Goal: Information Seeking & Learning: Learn about a topic

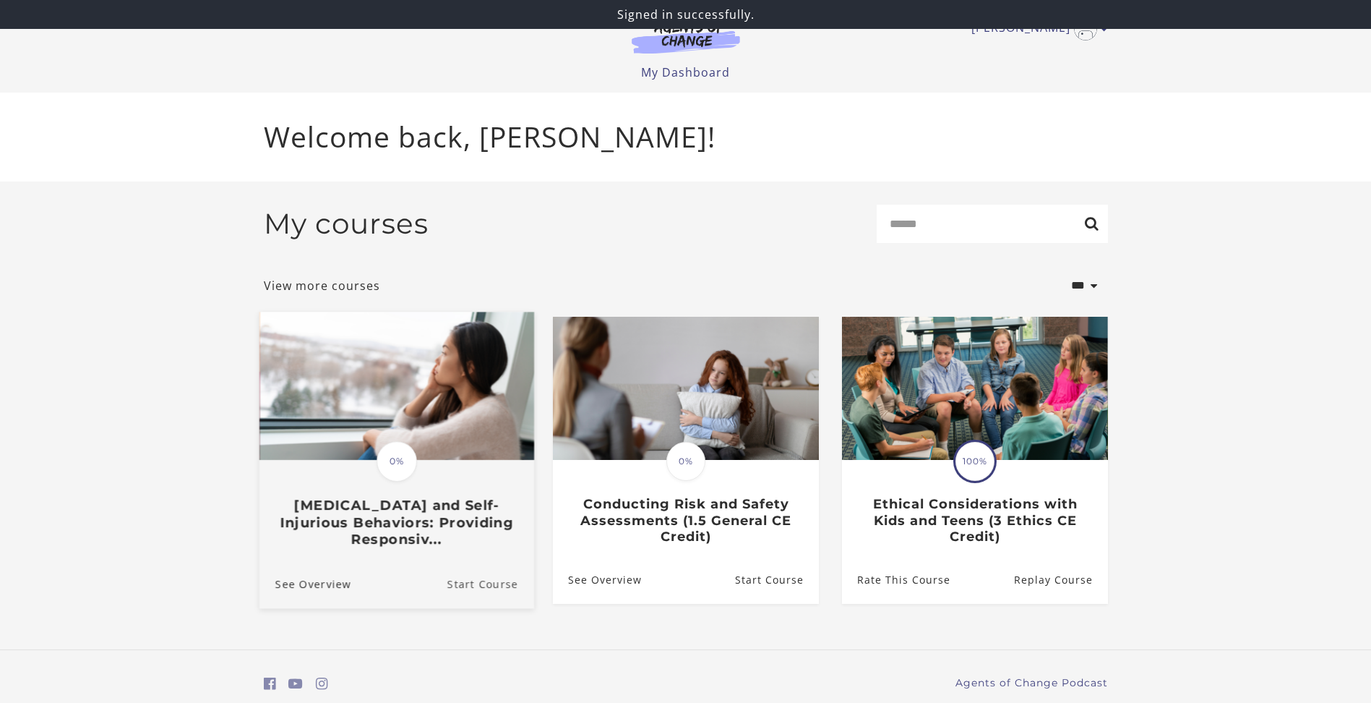
click at [450, 571] on link "Start Course" at bounding box center [490, 583] width 87 height 48
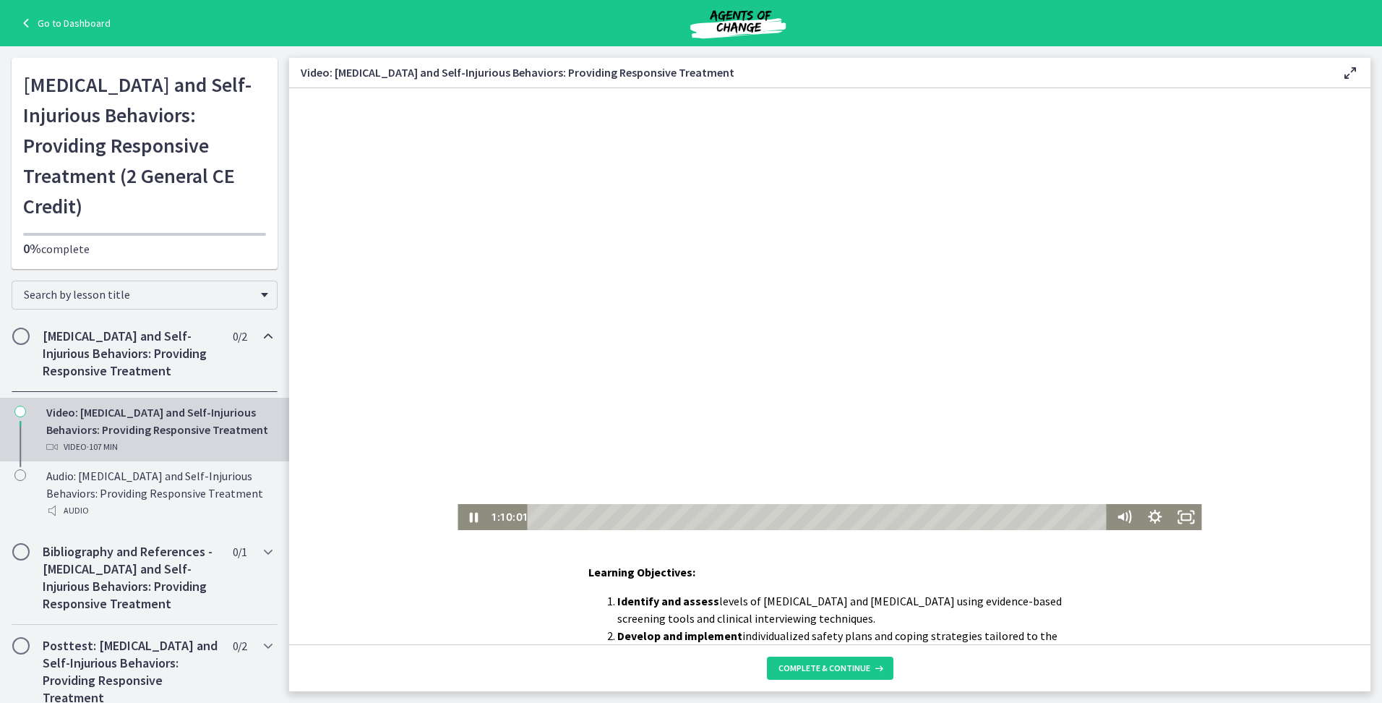
click at [1068, 396] on div at bounding box center [830, 309] width 744 height 442
click at [1112, 374] on div at bounding box center [830, 309] width 744 height 442
click at [1120, 359] on div at bounding box center [830, 309] width 744 height 442
click at [650, 185] on div at bounding box center [830, 309] width 744 height 442
click at [669, 278] on div at bounding box center [830, 309] width 744 height 442
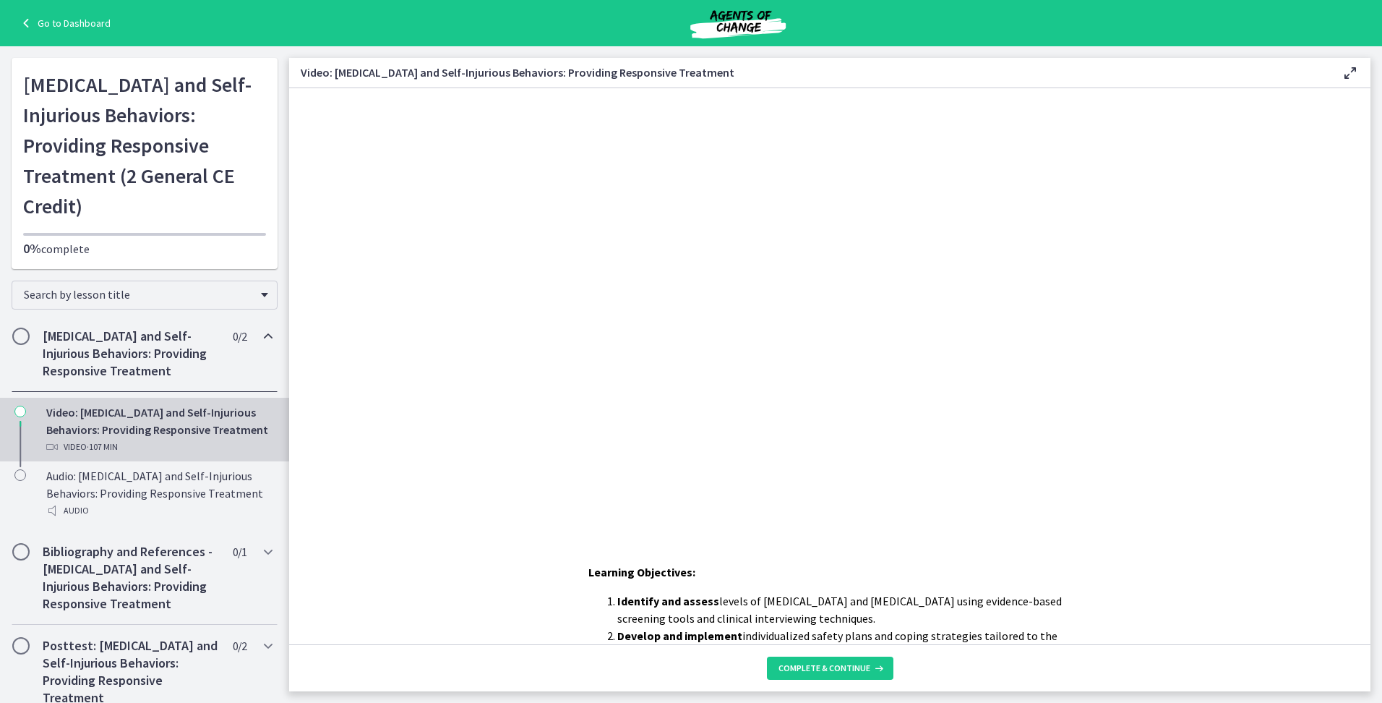
click at [669, 278] on div at bounding box center [830, 309] width 744 height 442
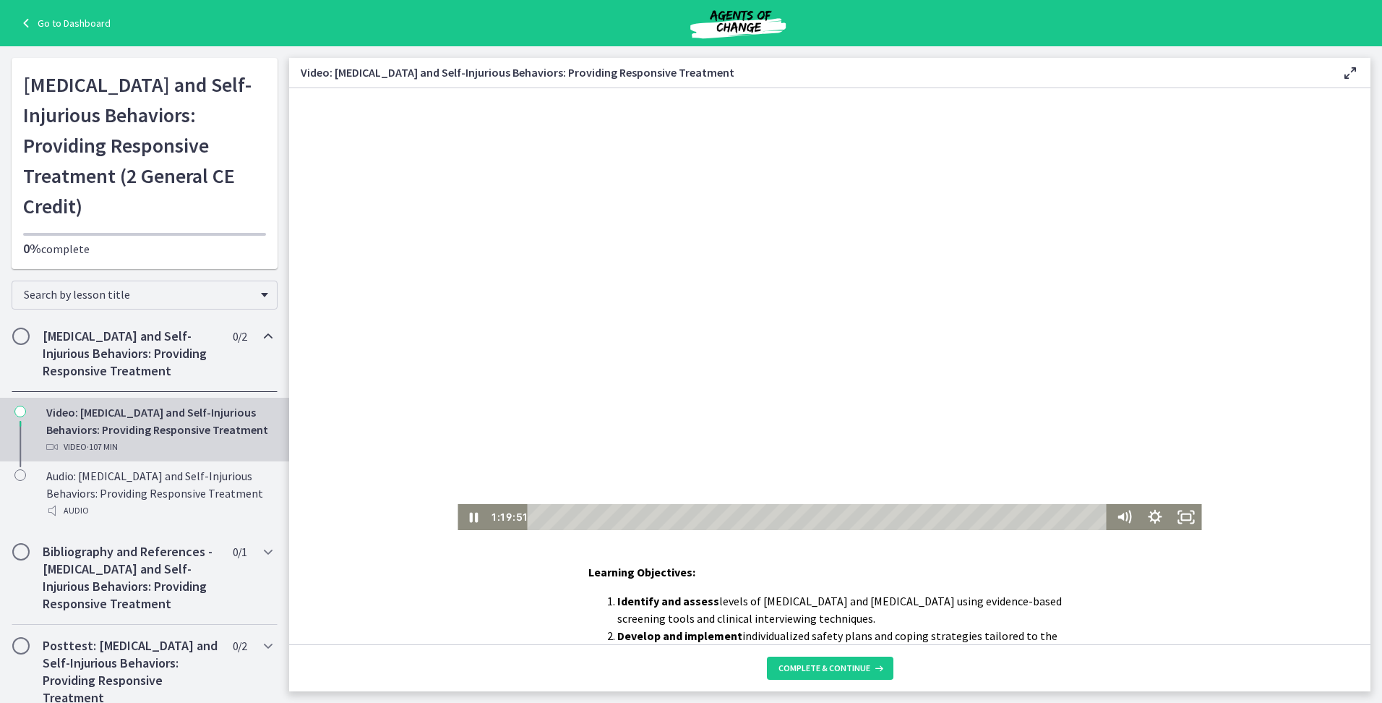
click at [1047, 300] on div at bounding box center [830, 309] width 744 height 442
click at [905, 241] on div at bounding box center [830, 309] width 744 height 442
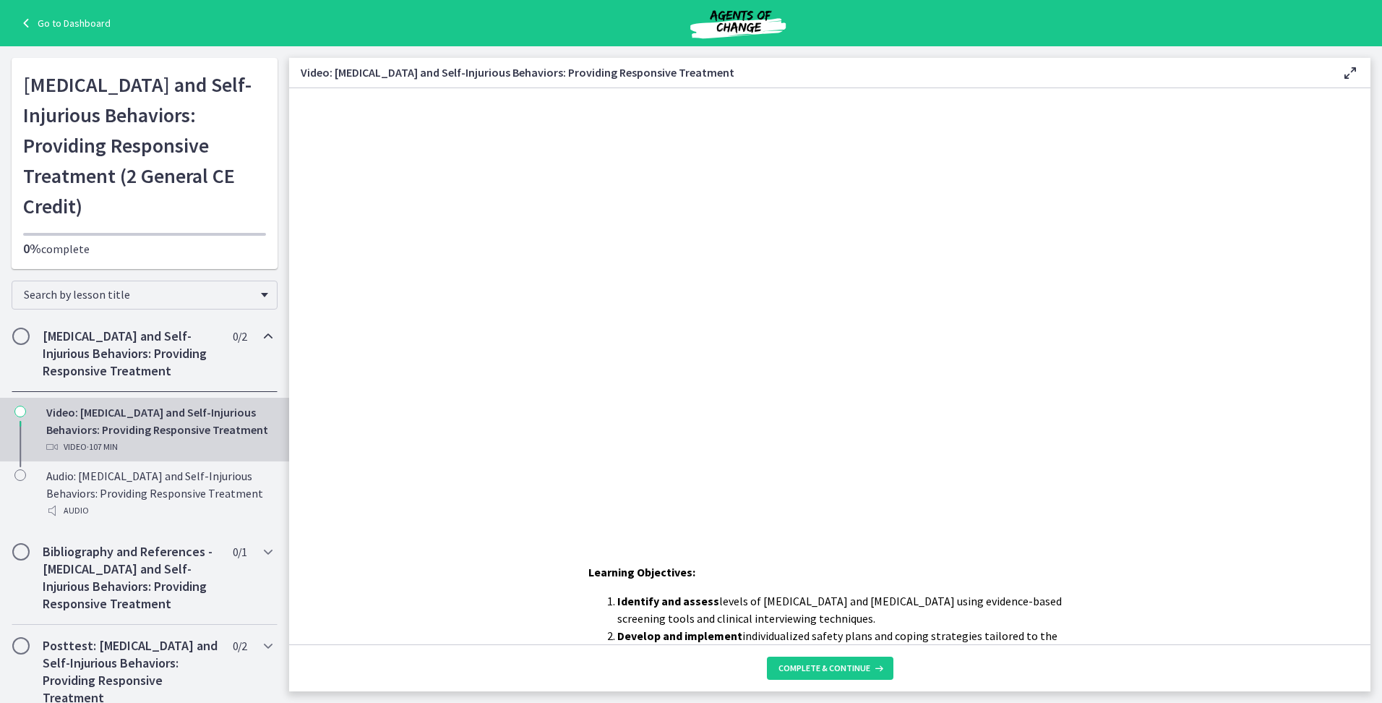
click at [905, 241] on div at bounding box center [830, 309] width 744 height 442
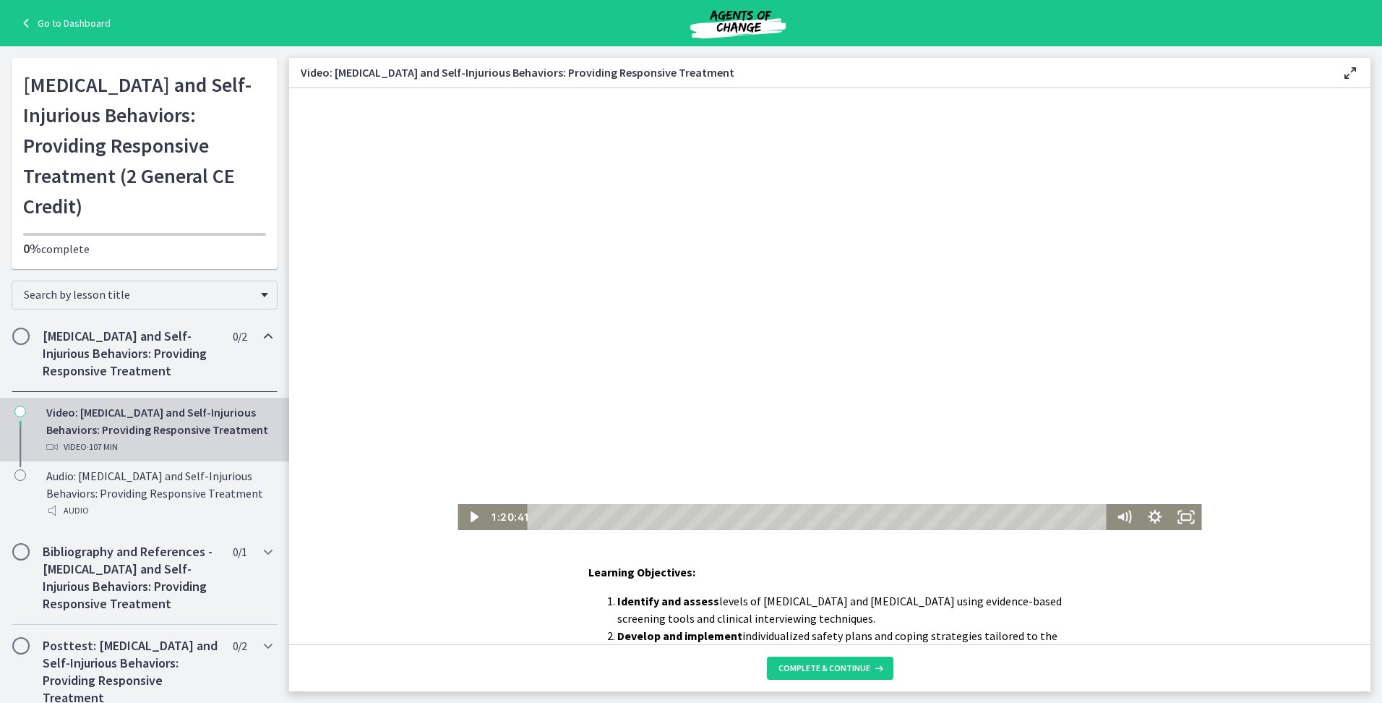
click at [838, 361] on div at bounding box center [830, 309] width 744 height 442
click at [767, 388] on div at bounding box center [830, 309] width 744 height 442
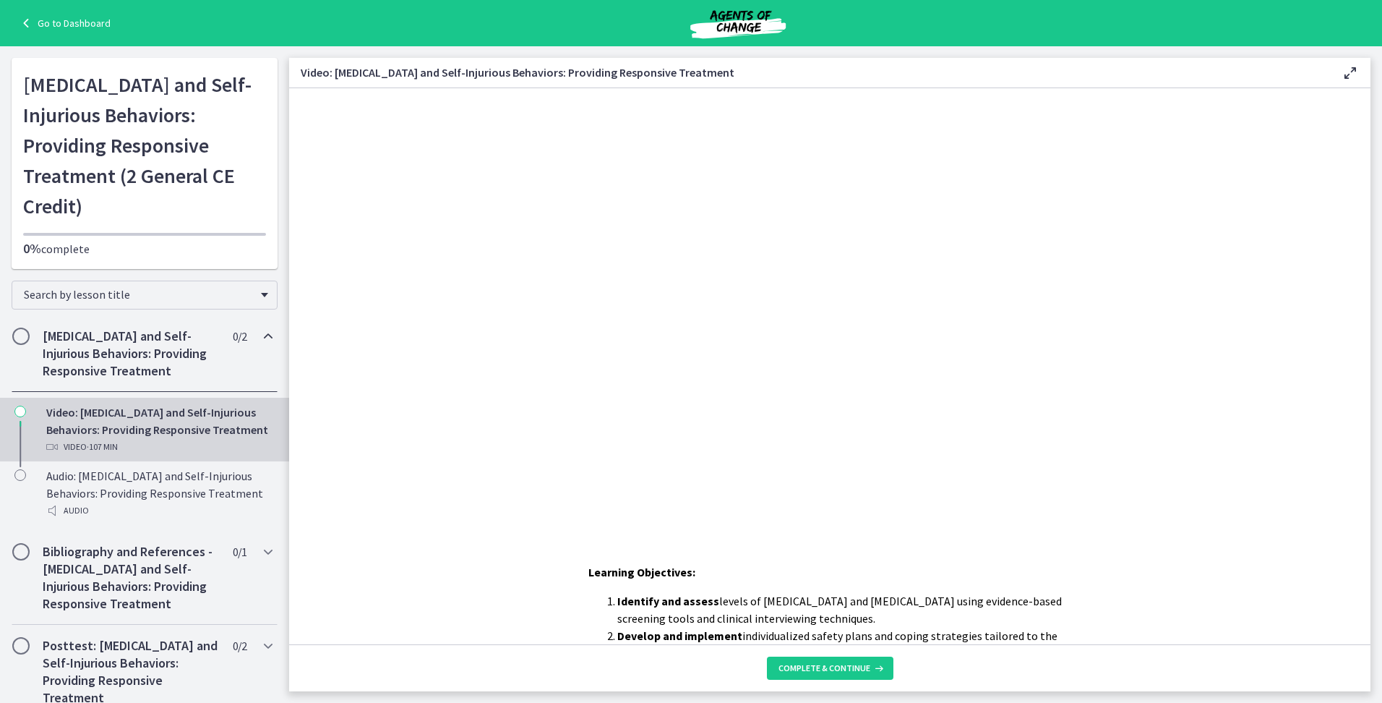
click at [767, 388] on div at bounding box center [830, 309] width 744 height 442
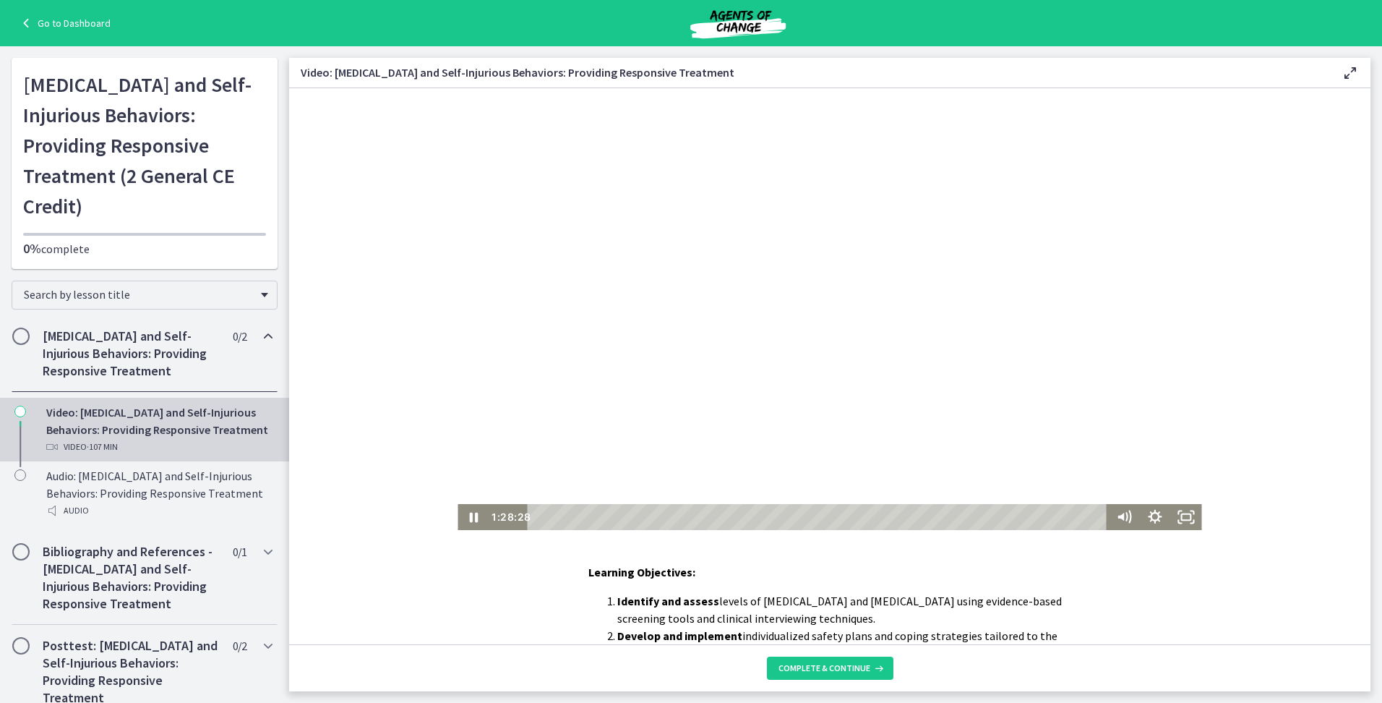
click at [928, 265] on div at bounding box center [830, 309] width 744 height 442
click at [671, 250] on div at bounding box center [830, 309] width 744 height 442
click at [479, 300] on div at bounding box center [830, 309] width 744 height 442
click at [779, 252] on div at bounding box center [830, 309] width 744 height 442
click at [660, 283] on div at bounding box center [830, 309] width 744 height 442
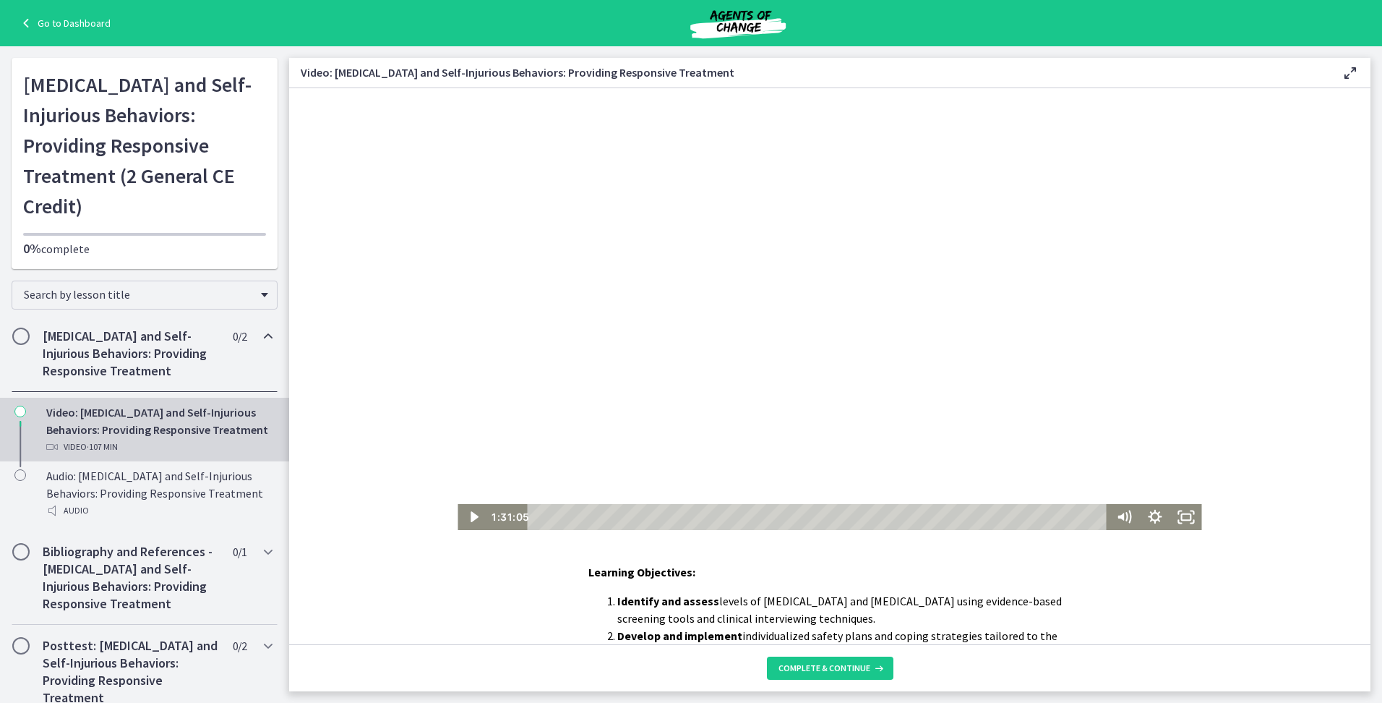
click at [717, 363] on div at bounding box center [830, 309] width 744 height 442
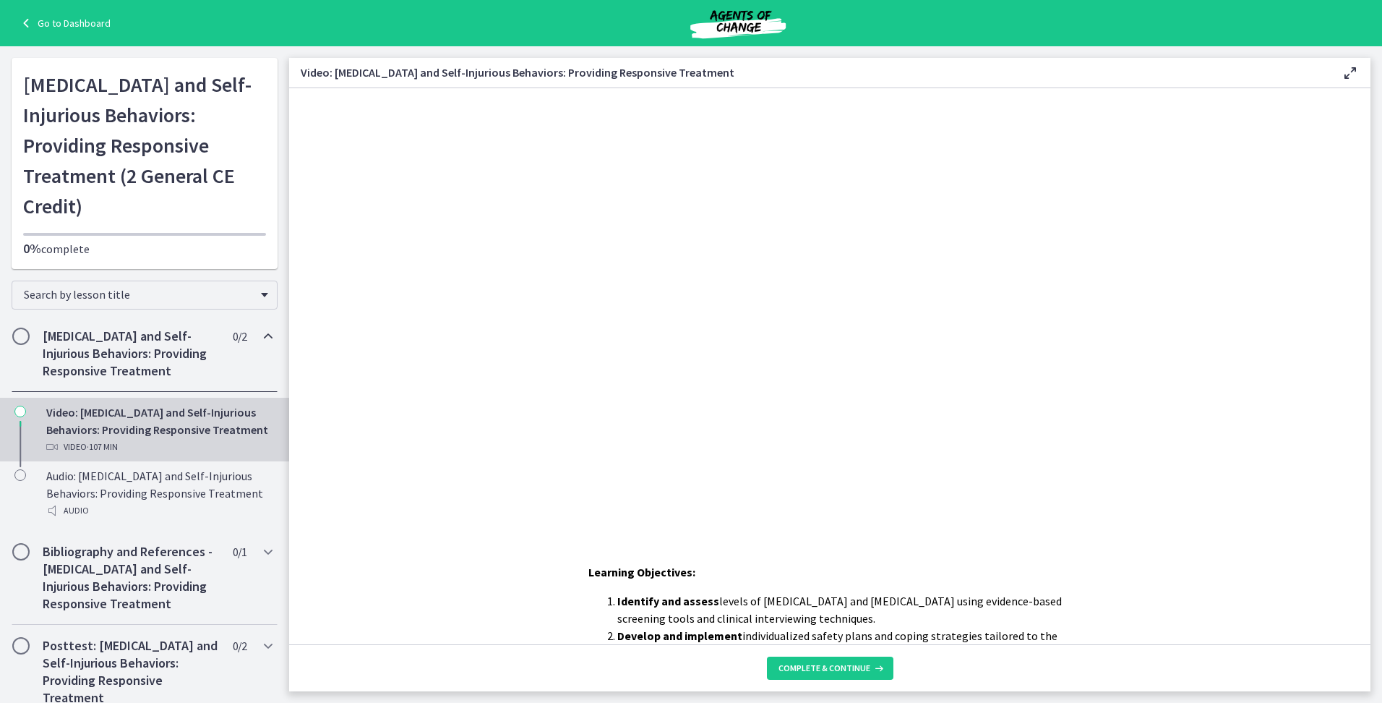
click at [1144, 273] on div at bounding box center [830, 309] width 744 height 442
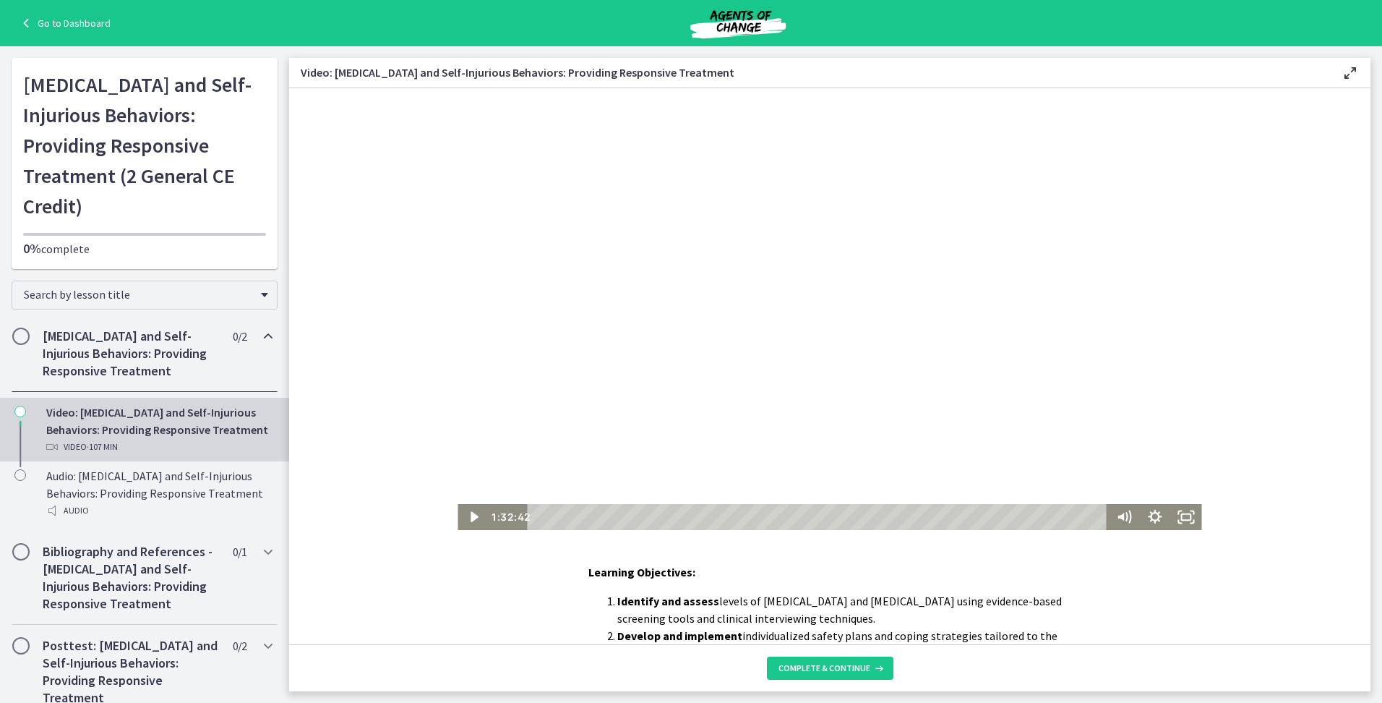
click at [1102, 362] on div at bounding box center [830, 309] width 744 height 442
click at [1028, 515] on div "1:34:06" at bounding box center [819, 517] width 567 height 26
click at [1033, 514] on div "1:34:56" at bounding box center [819, 517] width 567 height 26
click at [1046, 337] on div at bounding box center [830, 309] width 744 height 442
click at [687, 346] on div at bounding box center [830, 309] width 744 height 442
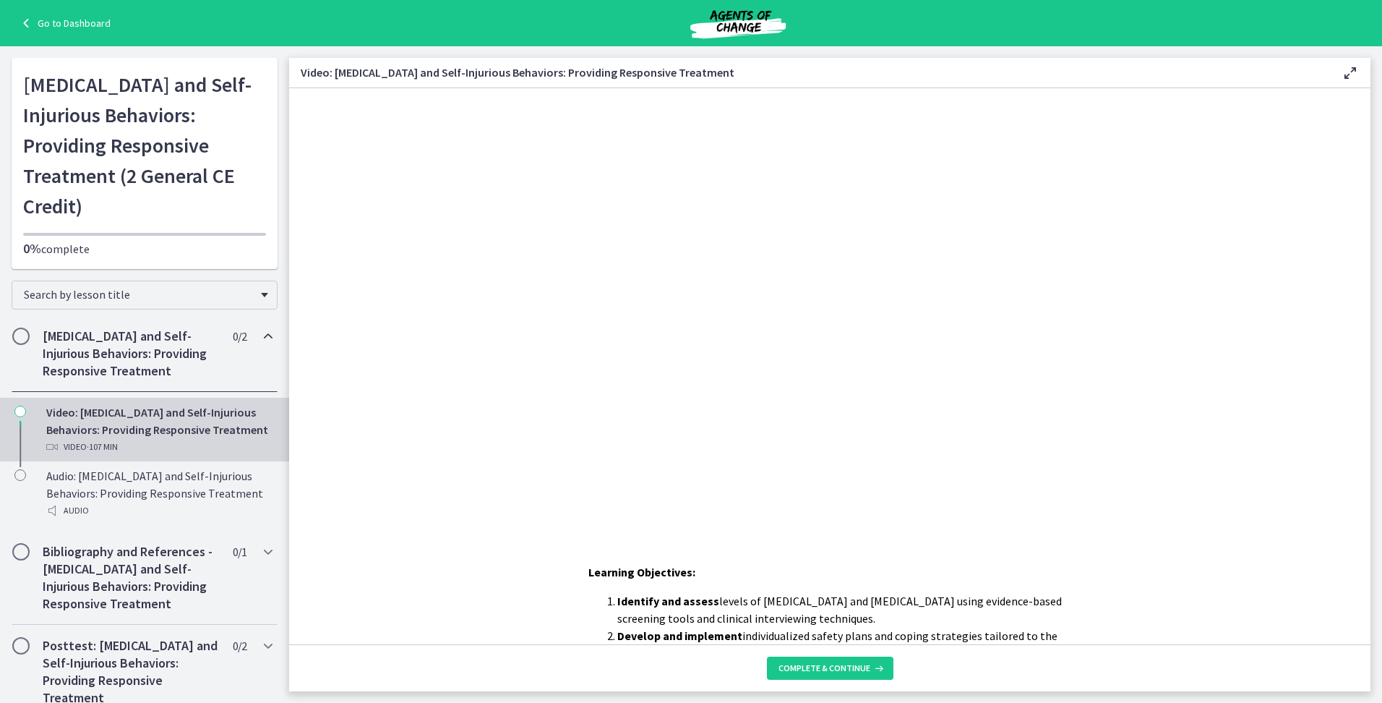
click at [1274, 67] on h3 "Video: Suicidal Ideation and Self-Injurious Behaviors: Providing Responsive Tre…" at bounding box center [810, 72] width 1018 height 17
click at [832, 671] on span "Complete & continue" at bounding box center [825, 668] width 92 height 12
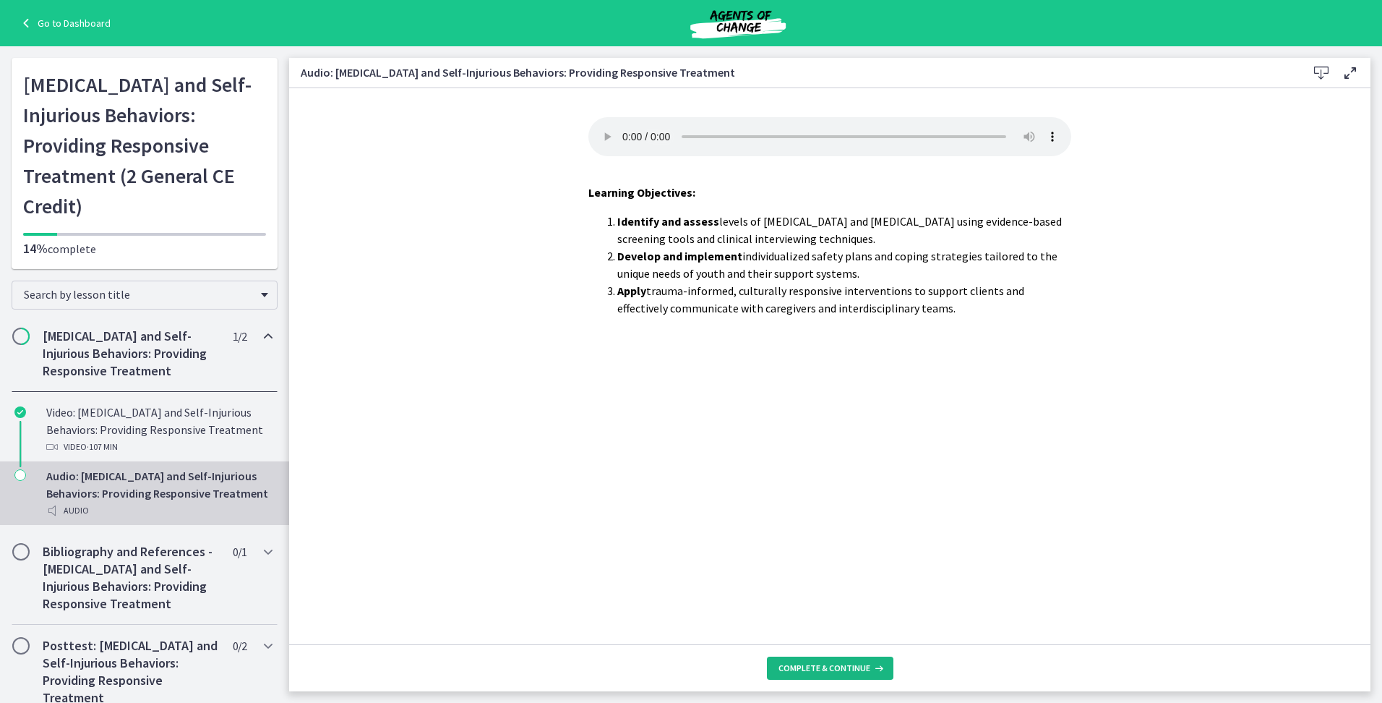
click at [826, 662] on button "Complete & continue" at bounding box center [830, 667] width 127 height 23
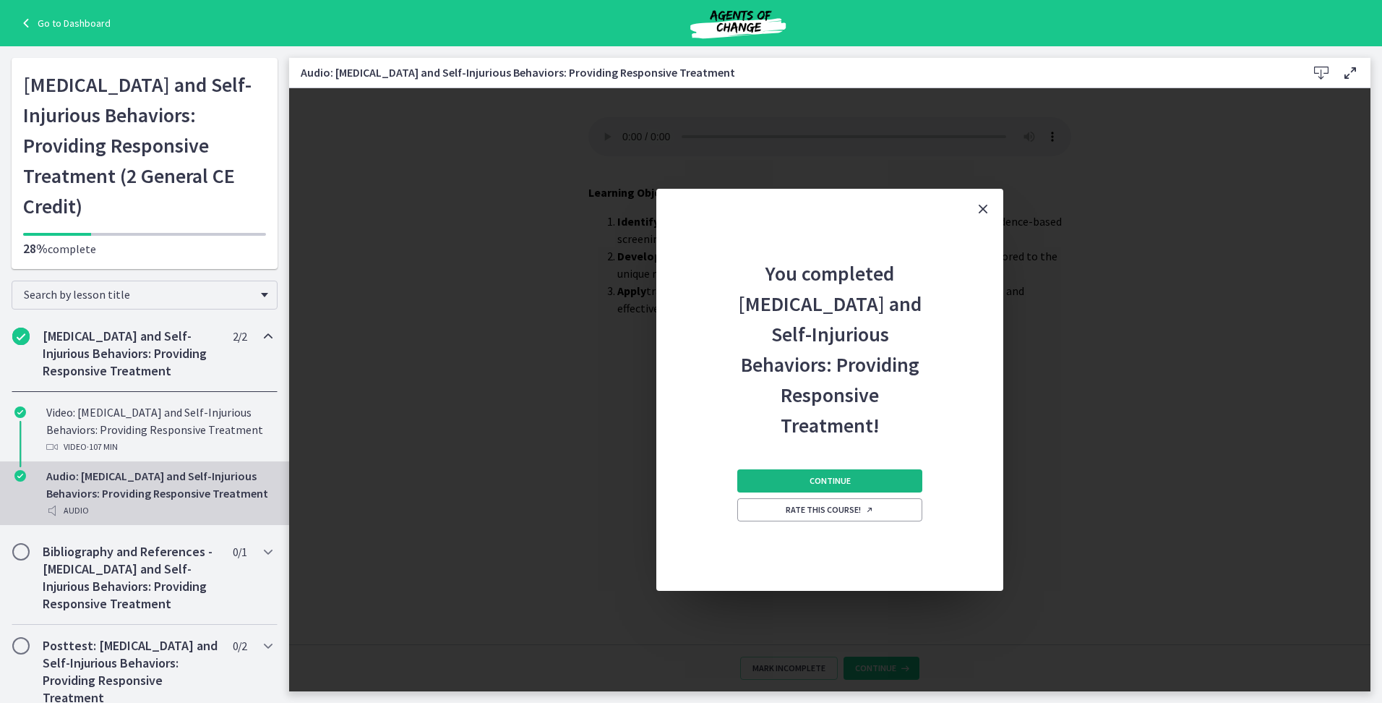
click at [823, 480] on span "Continue" at bounding box center [830, 481] width 41 height 12
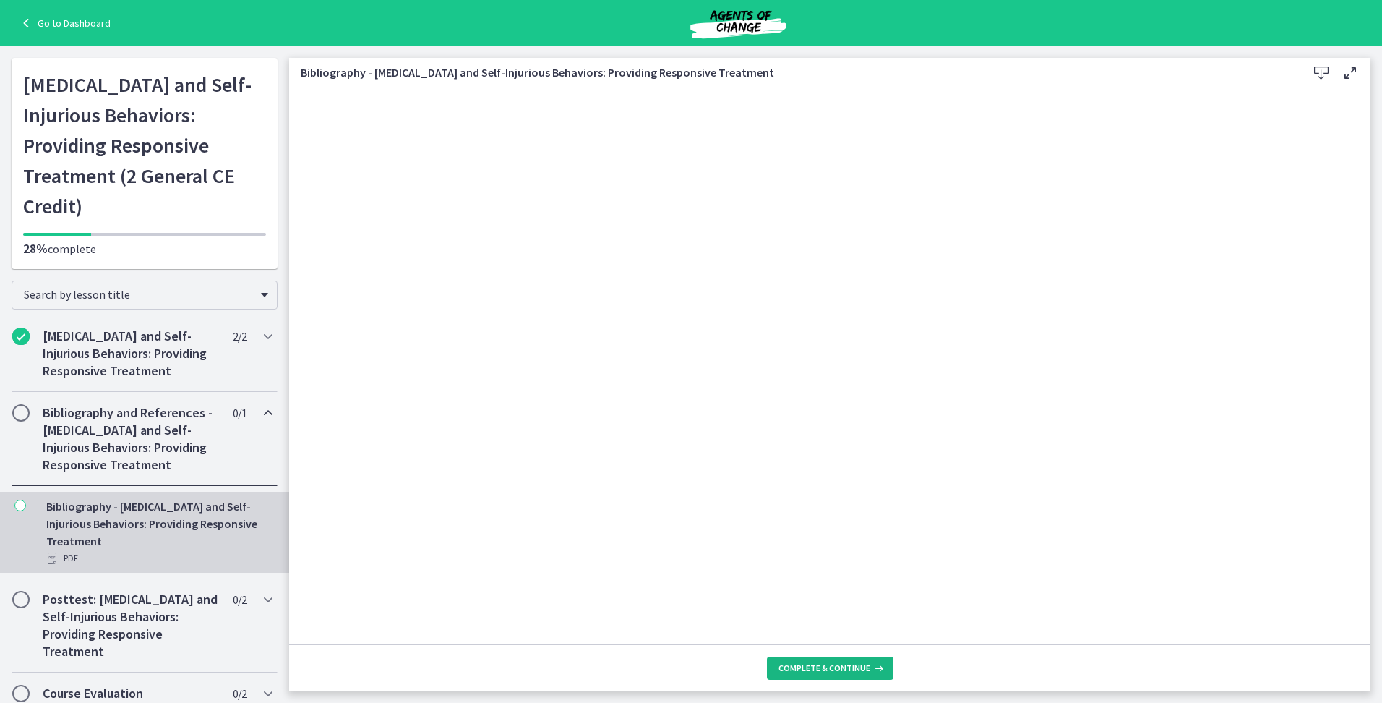
click at [813, 672] on span "Complete & continue" at bounding box center [825, 668] width 92 height 12
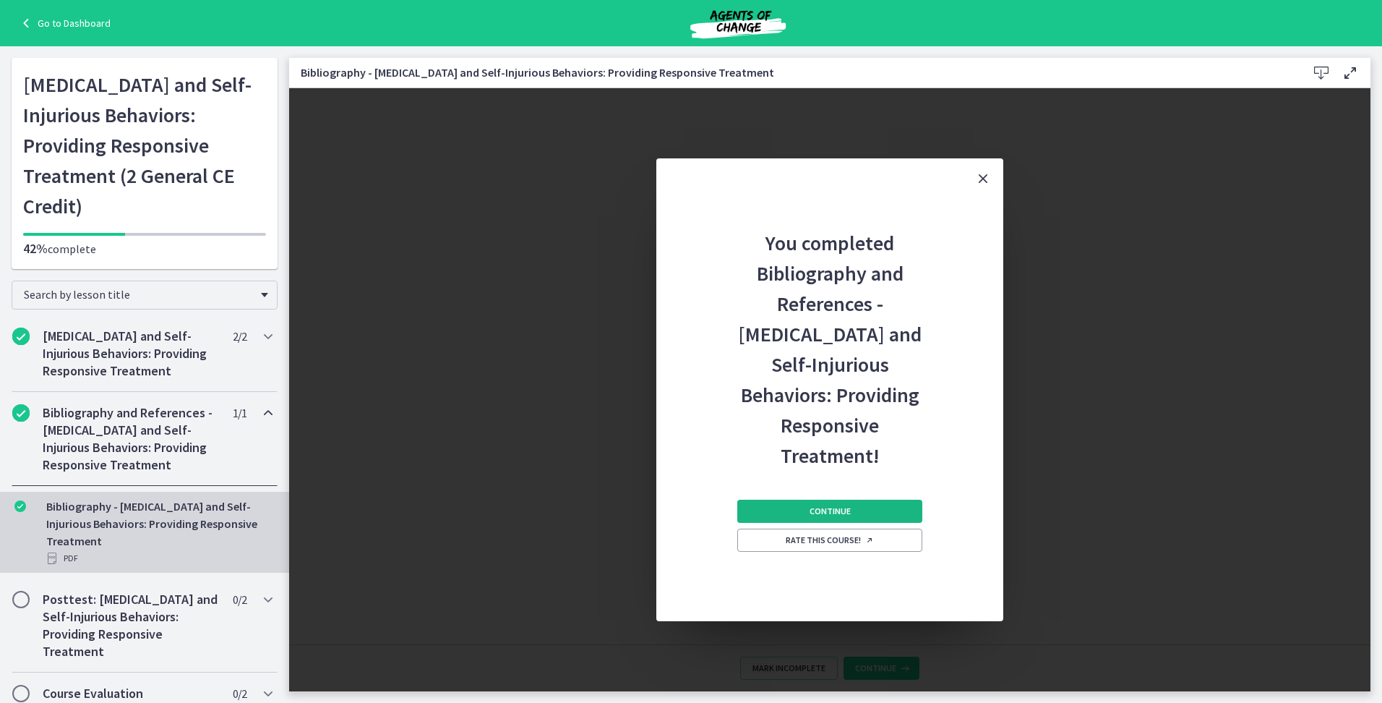
click at [823, 500] on button "Continue" at bounding box center [829, 511] width 185 height 23
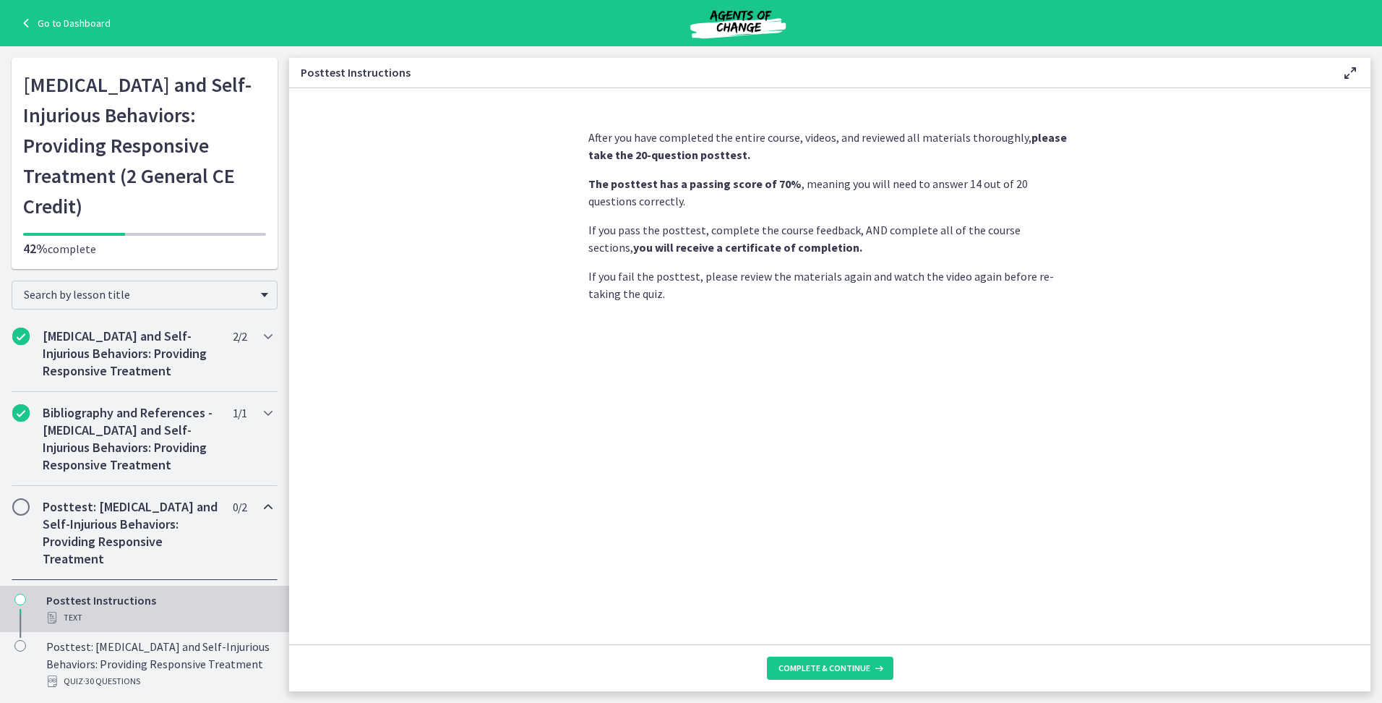
click at [807, 682] on footer "Complete & continue" at bounding box center [829, 667] width 1081 height 47
click at [815, 668] on span "Complete & continue" at bounding box center [825, 668] width 92 height 12
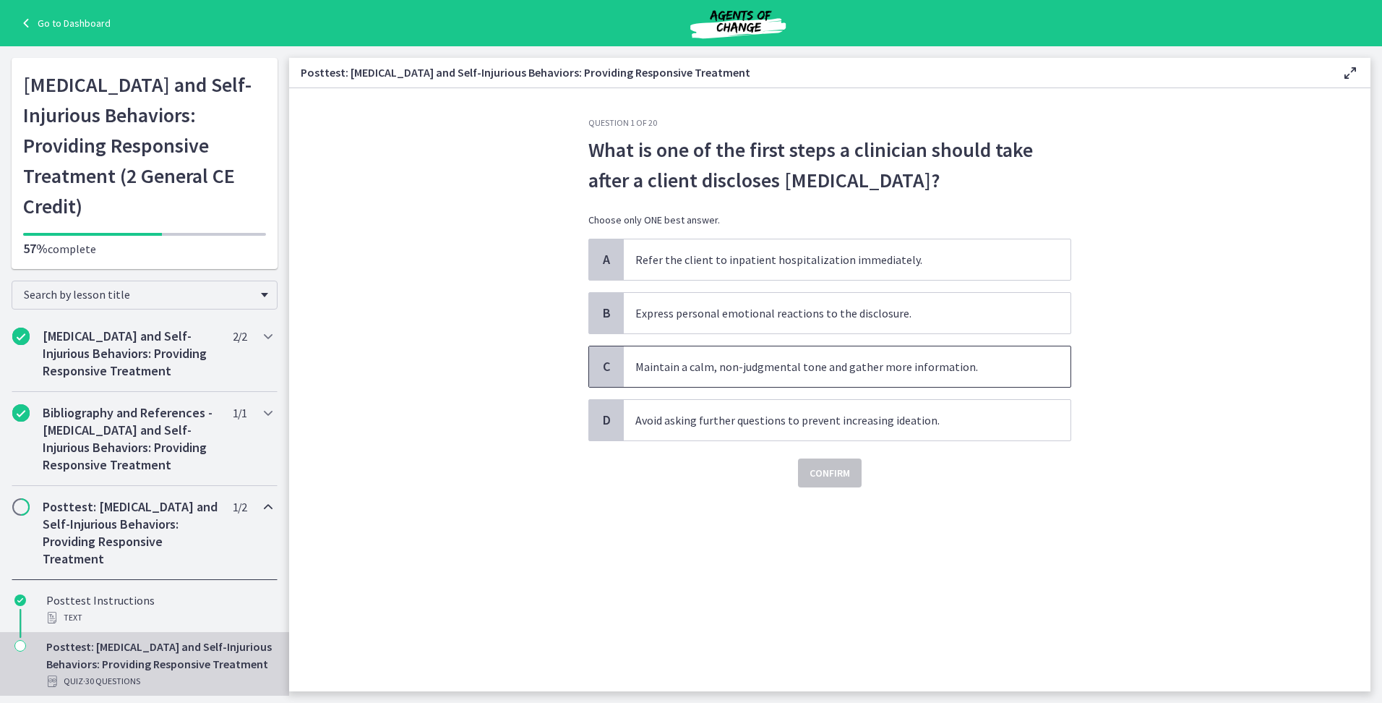
click at [1006, 373] on span "Maintain a calm, non-judgmental tone and gather more information." at bounding box center [847, 366] width 447 height 40
click at [828, 483] on button "Confirm" at bounding box center [830, 472] width 64 height 29
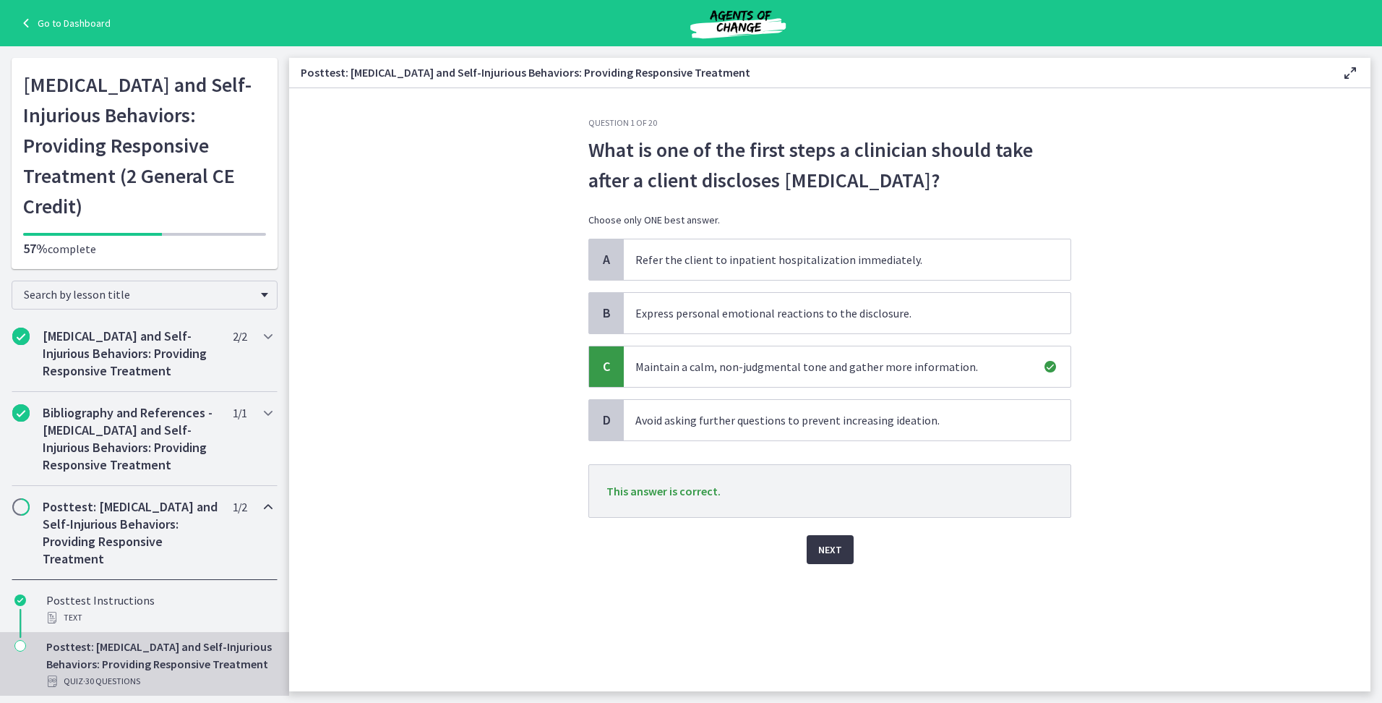
click at [826, 553] on span "Next" at bounding box center [830, 549] width 24 height 17
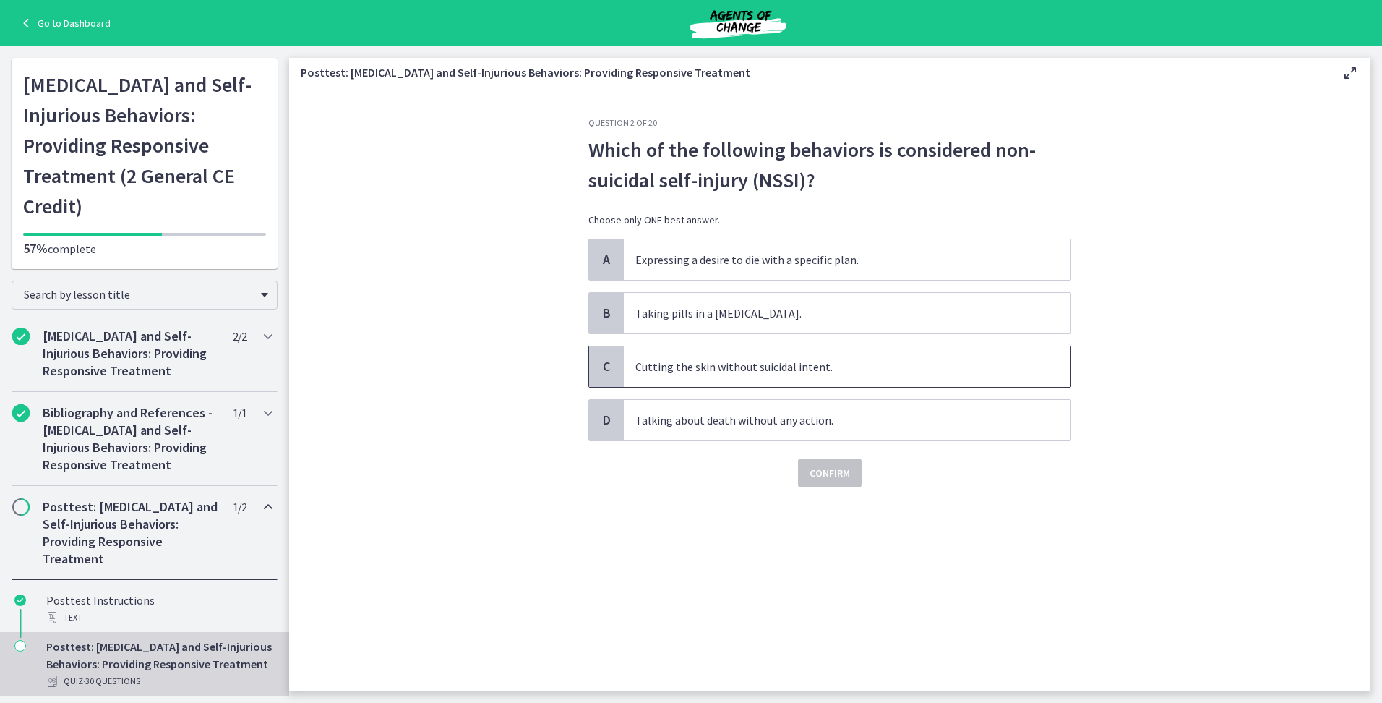
click at [876, 372] on span "Cutting the skin without suicidal intent." at bounding box center [847, 366] width 447 height 40
click at [841, 474] on span "Confirm" at bounding box center [830, 472] width 40 height 17
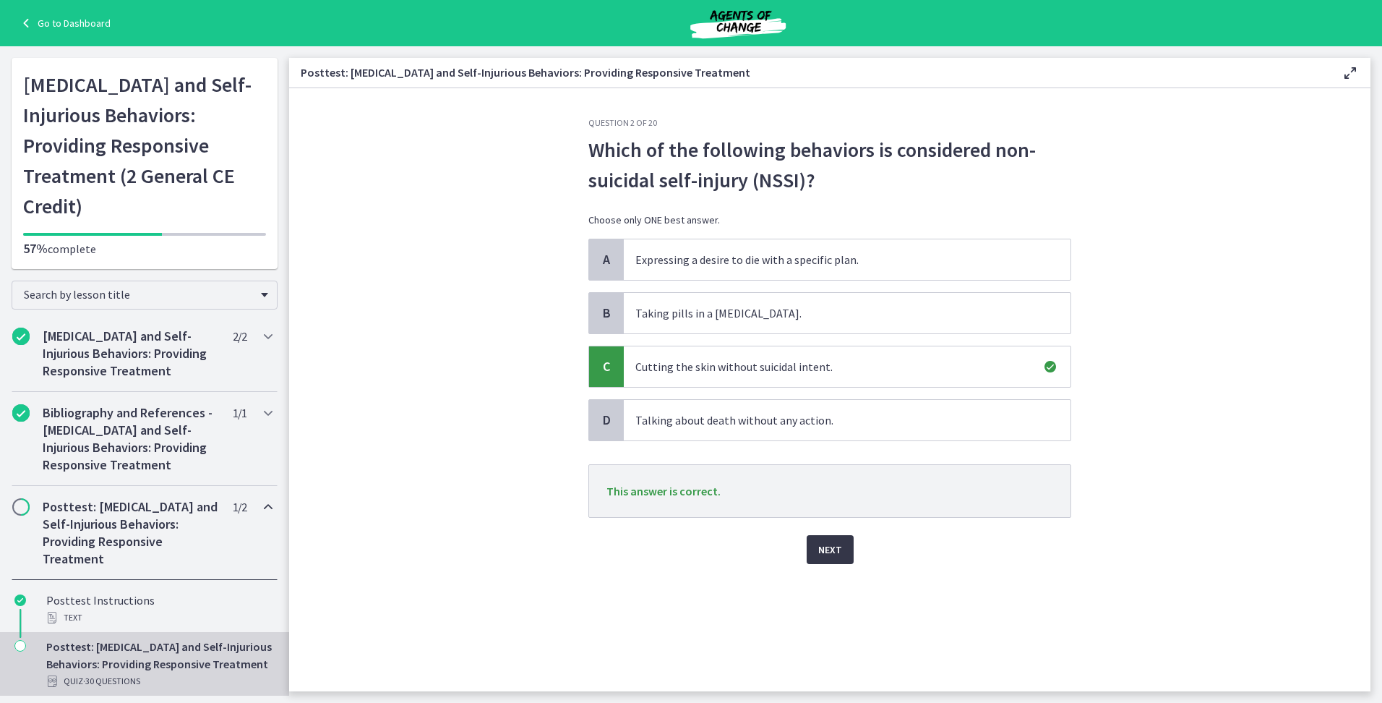
click at [839, 544] on span "Next" at bounding box center [830, 549] width 24 height 17
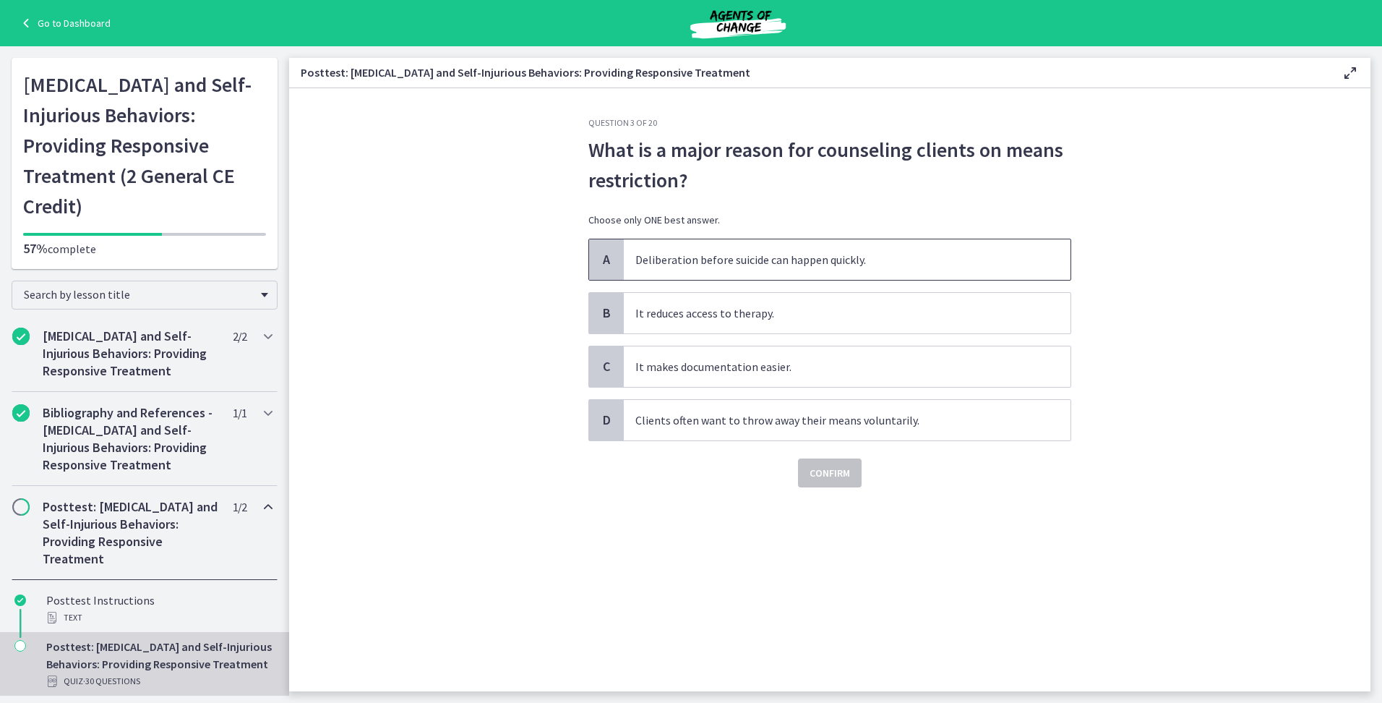
click at [824, 263] on span "Deliberation before suicide can happen quickly." at bounding box center [847, 259] width 447 height 40
click at [820, 471] on span "Confirm" at bounding box center [830, 472] width 40 height 17
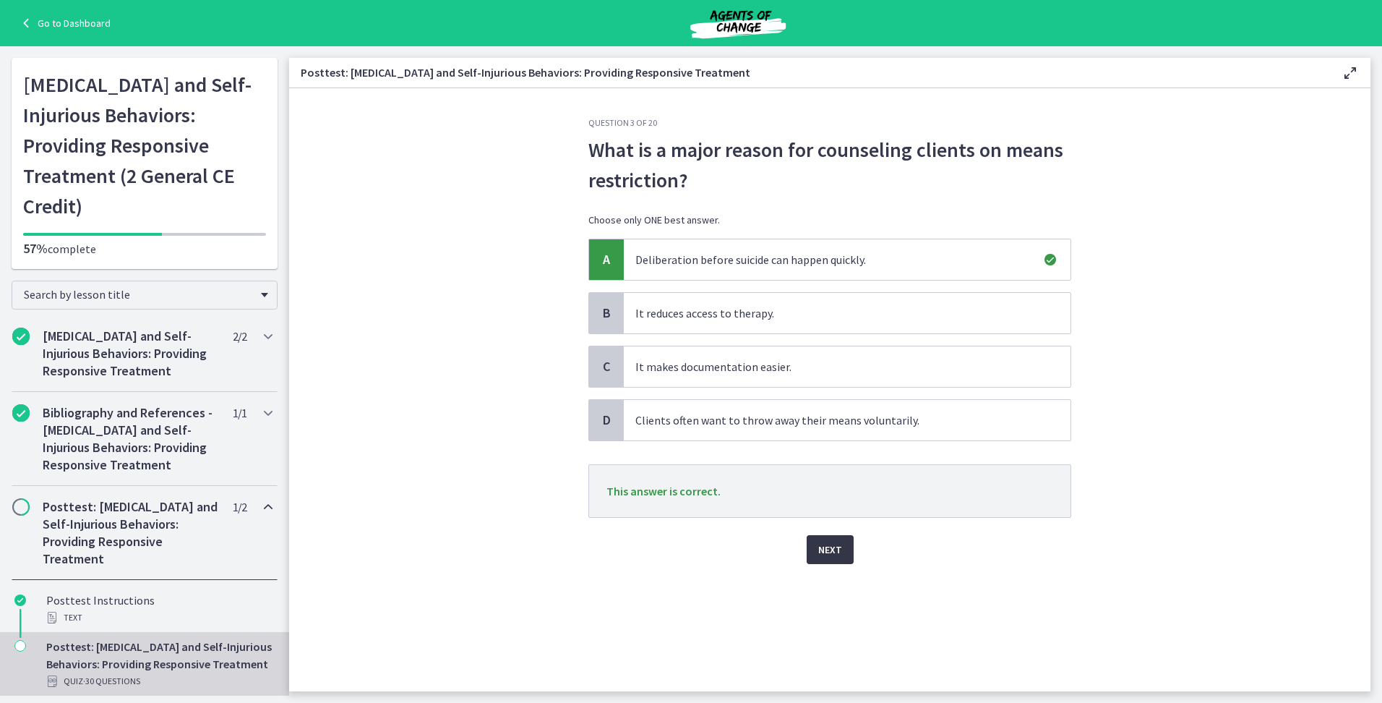
click at [828, 547] on span "Next" at bounding box center [830, 549] width 24 height 17
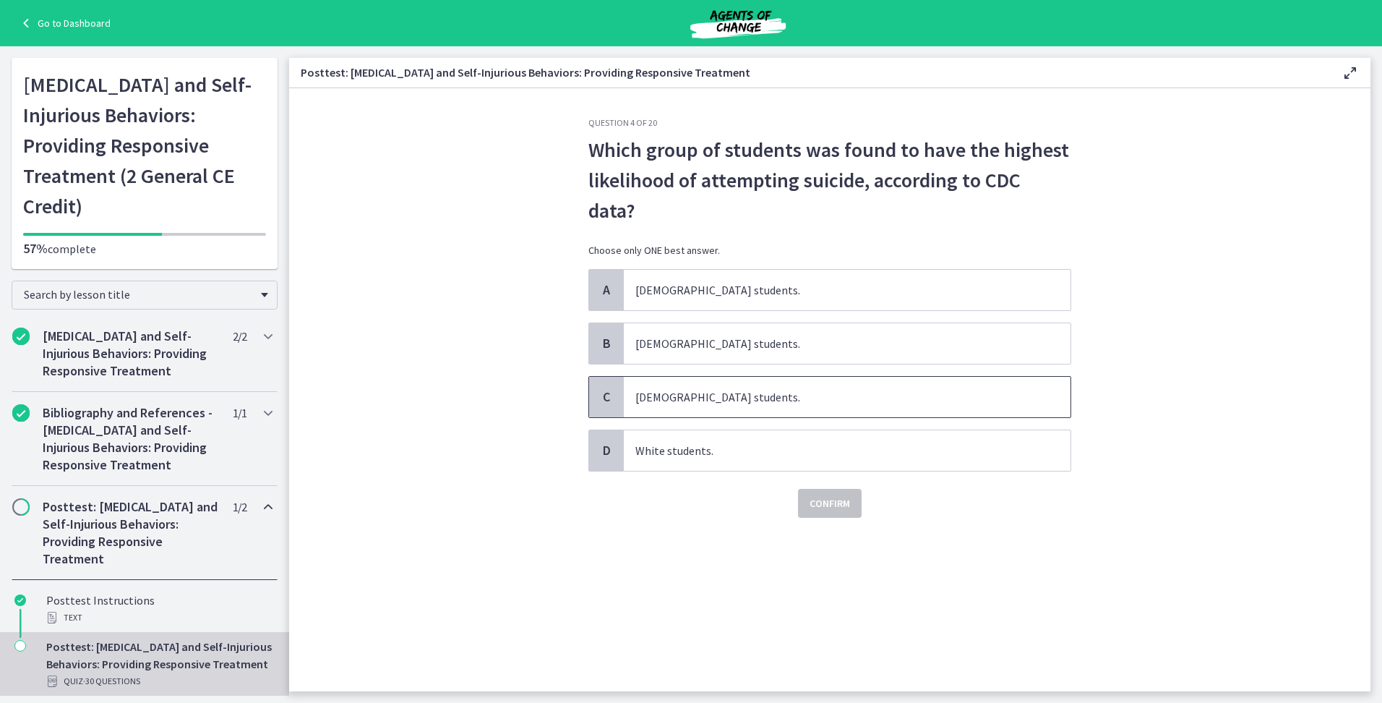
click at [735, 398] on span "Black students." at bounding box center [847, 397] width 447 height 40
click at [813, 500] on span "Confirm" at bounding box center [830, 502] width 40 height 17
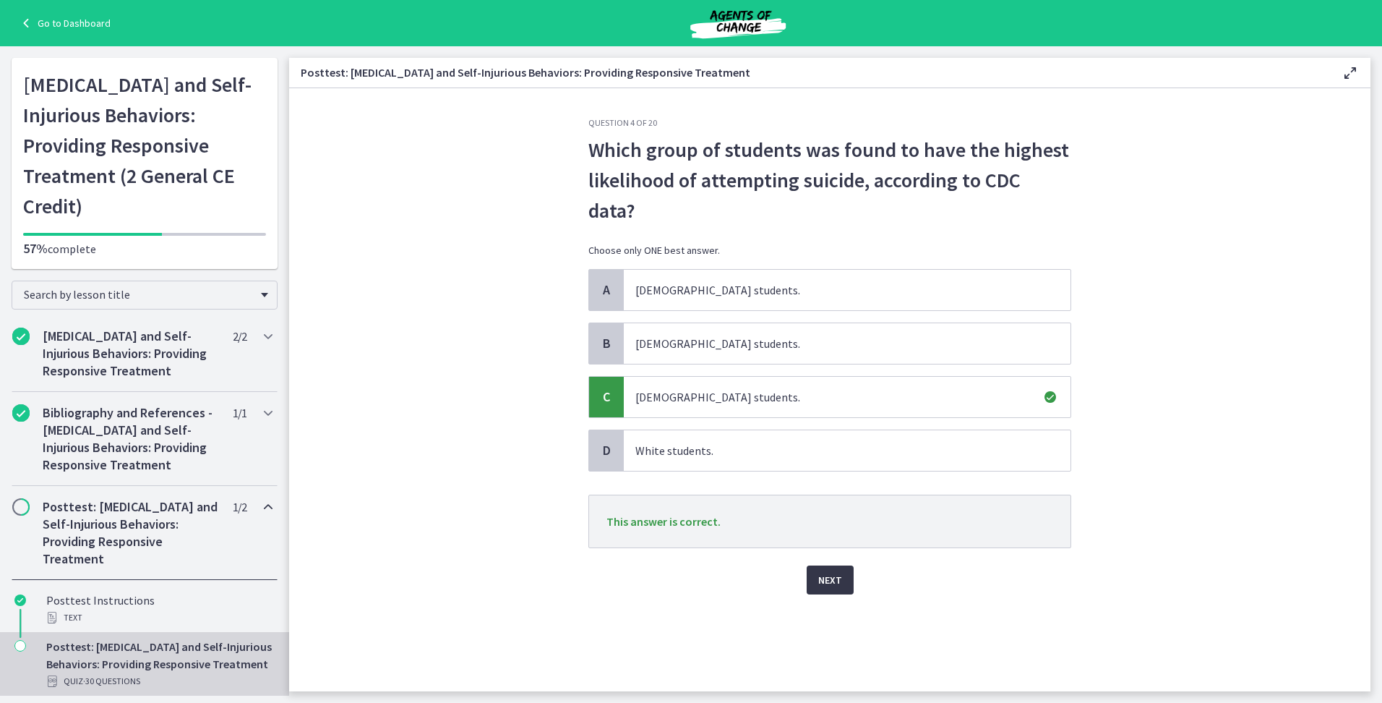
click at [823, 576] on span "Next" at bounding box center [830, 579] width 24 height 17
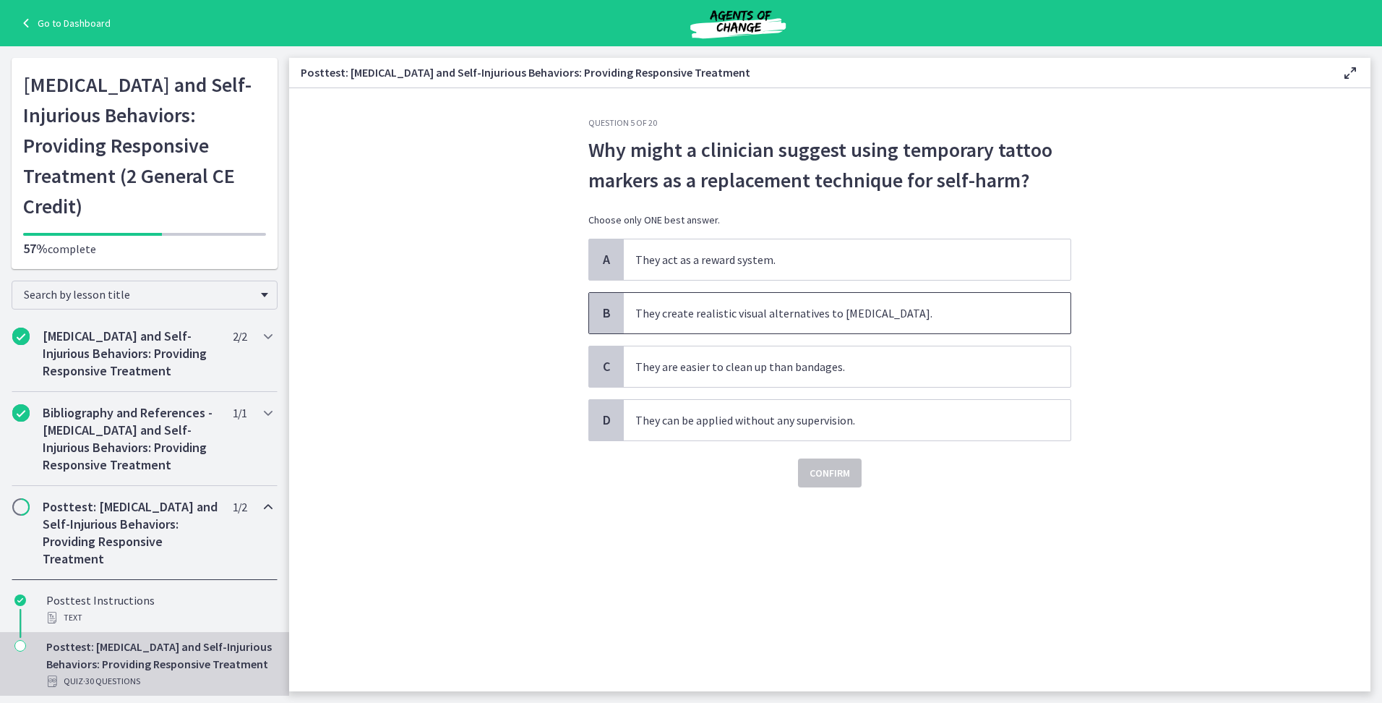
click at [817, 322] on span "They create realistic visual alternatives to self-injury." at bounding box center [847, 313] width 447 height 40
click at [833, 475] on span "Confirm" at bounding box center [830, 472] width 40 height 17
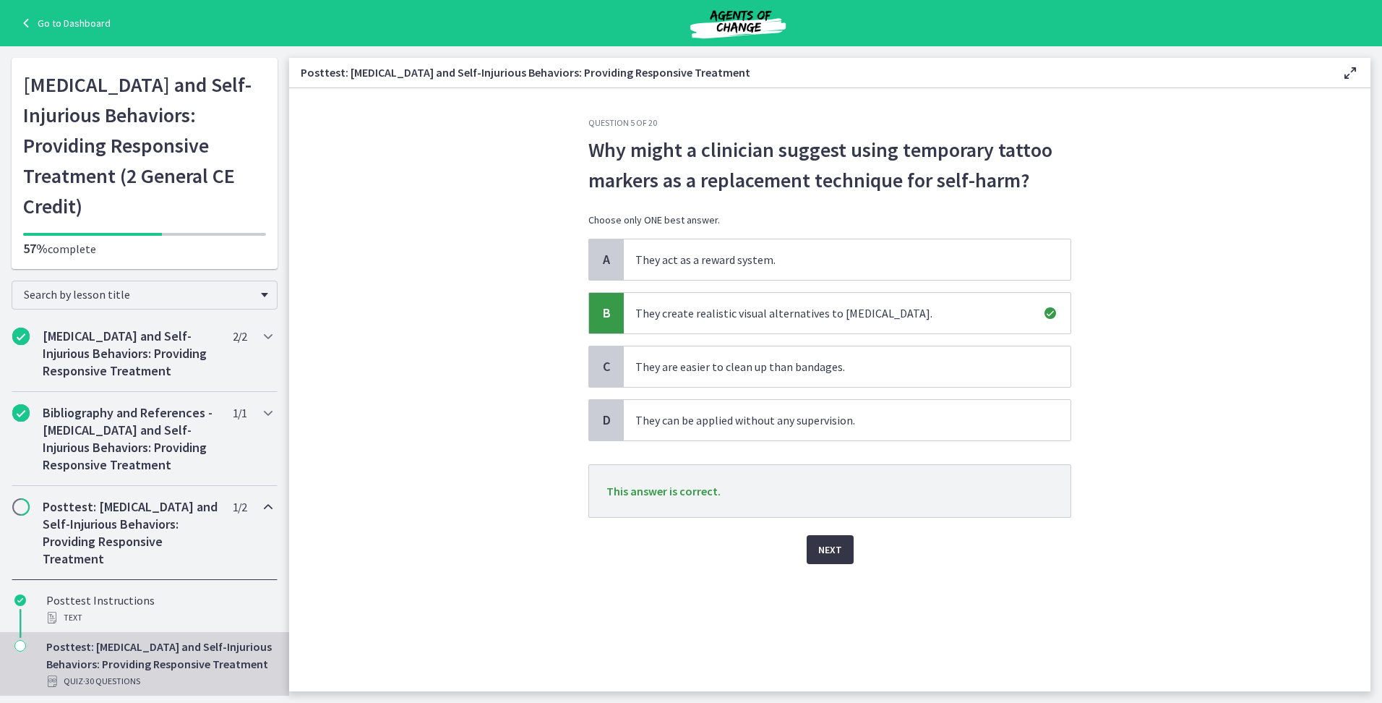
click at [840, 545] on span "Next" at bounding box center [830, 549] width 24 height 17
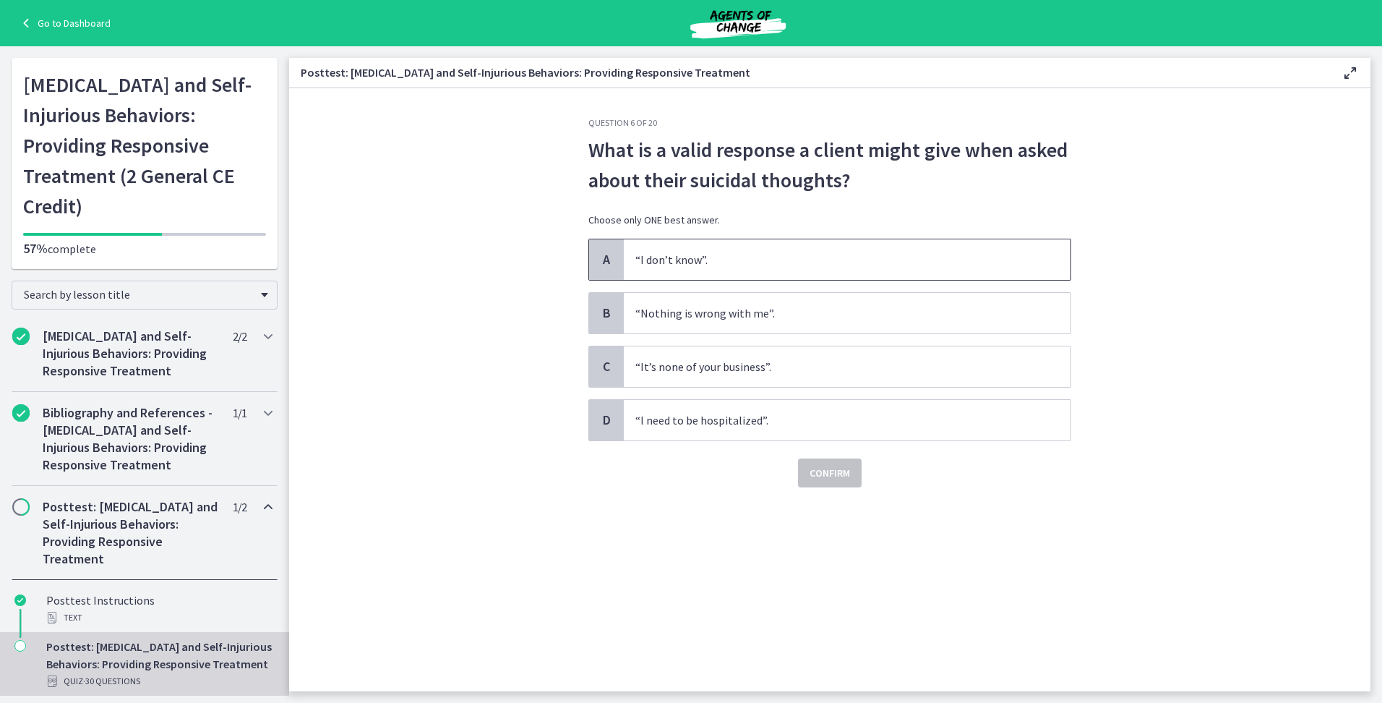
click at [798, 245] on span "“I don’t know”." at bounding box center [847, 259] width 447 height 40
click at [820, 472] on span "Confirm" at bounding box center [830, 472] width 40 height 17
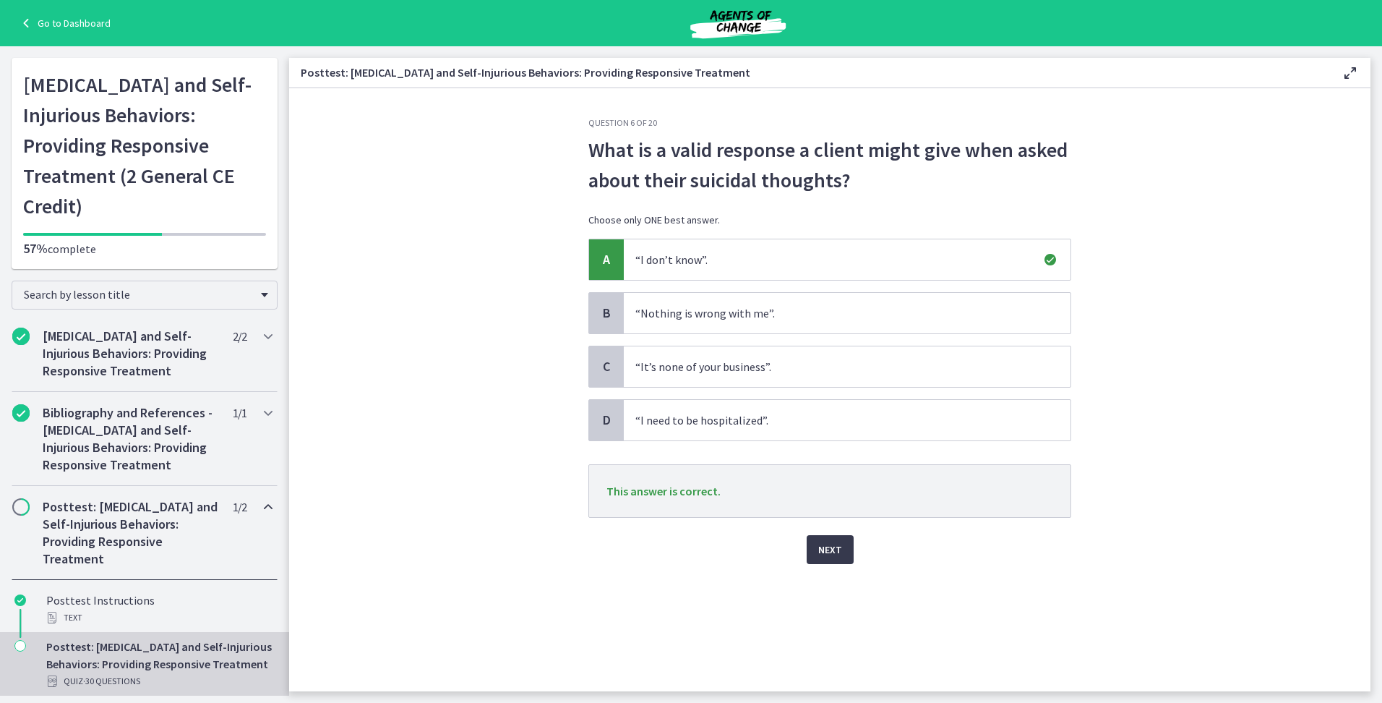
click at [826, 530] on div "Next" at bounding box center [829, 541] width 483 height 46
click at [829, 544] on span "Next" at bounding box center [830, 549] width 24 height 17
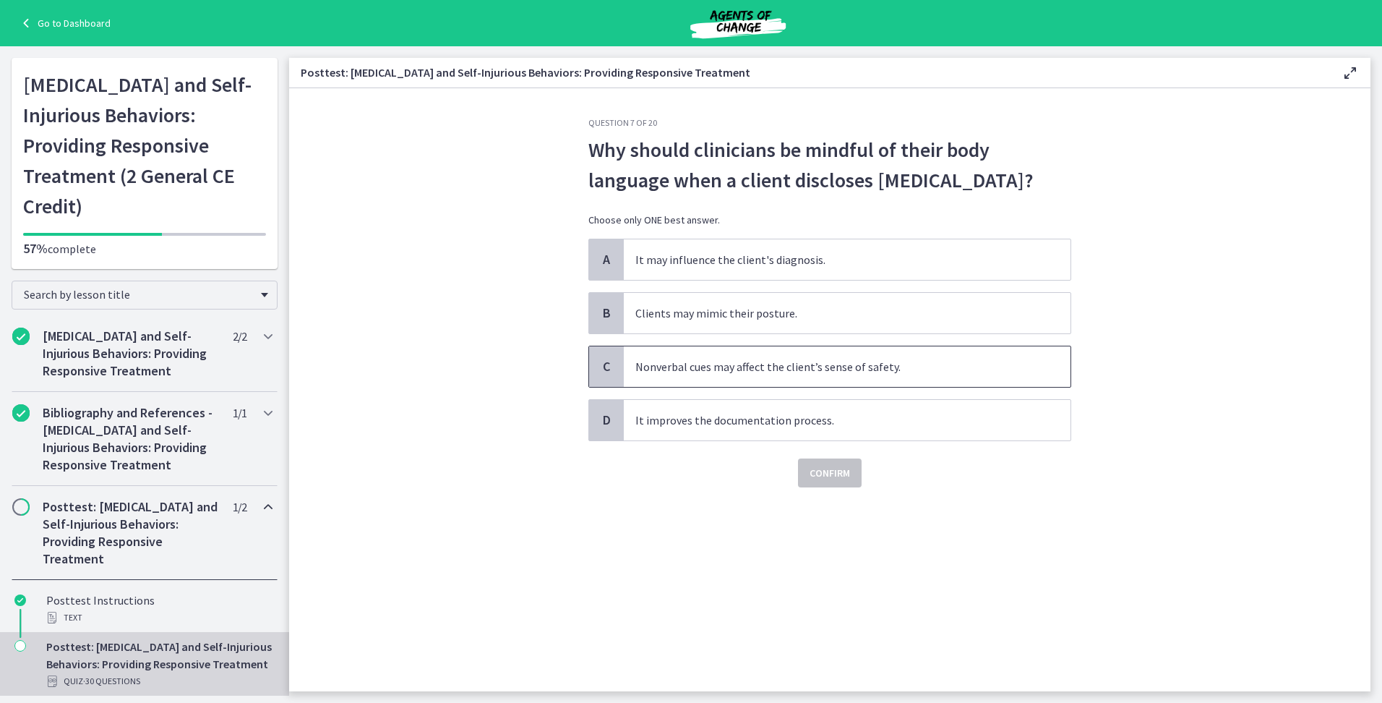
click at [841, 374] on span "Nonverbal cues may affect the client’s sense of safety." at bounding box center [847, 366] width 447 height 40
click at [854, 477] on button "Confirm" at bounding box center [830, 472] width 64 height 29
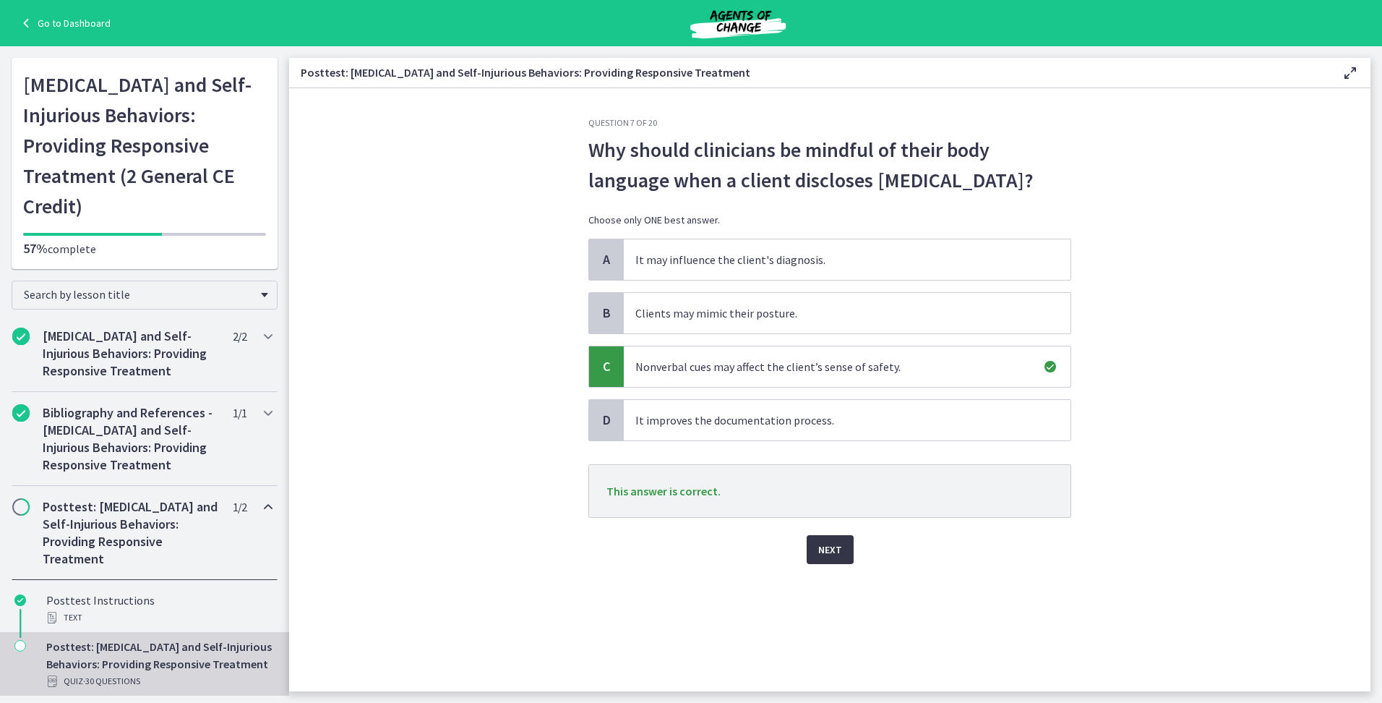
click at [837, 554] on span "Next" at bounding box center [830, 549] width 24 height 17
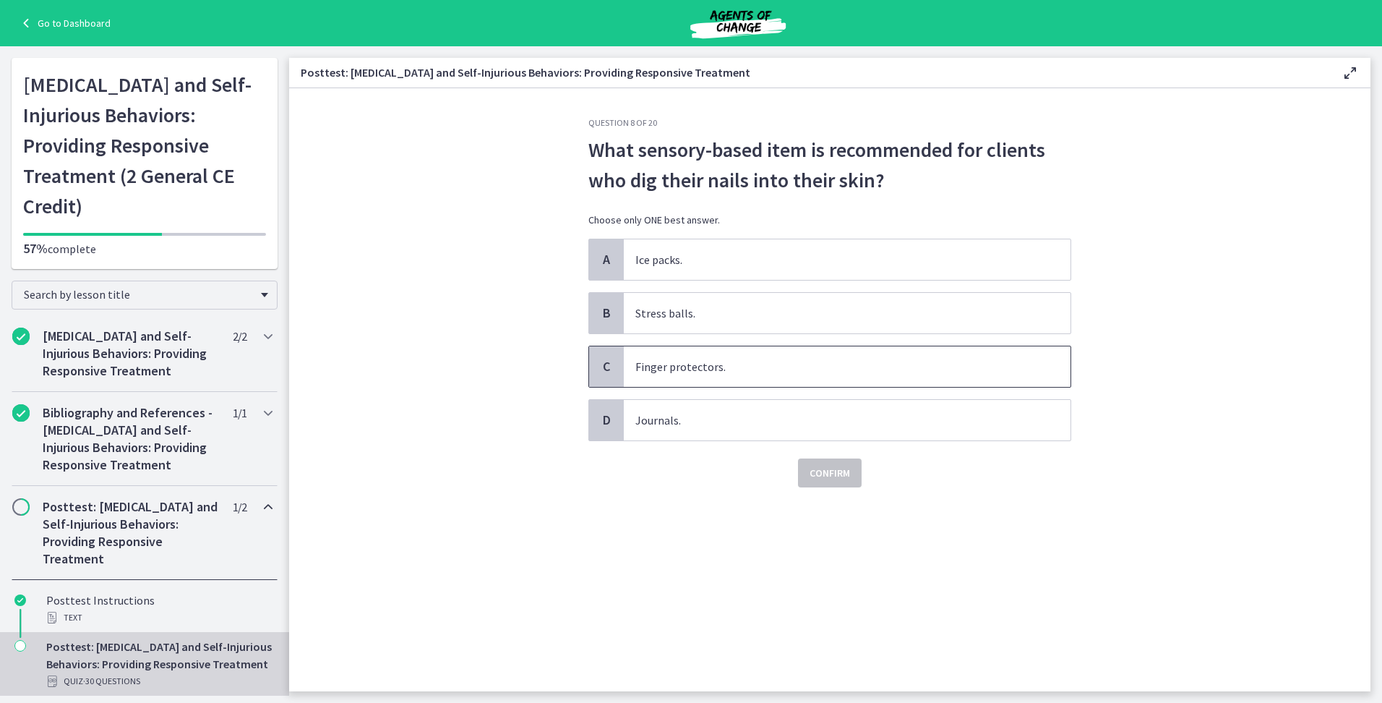
click at [819, 360] on span "Finger protectors." at bounding box center [847, 366] width 447 height 40
click at [844, 467] on span "Confirm" at bounding box center [830, 472] width 40 height 17
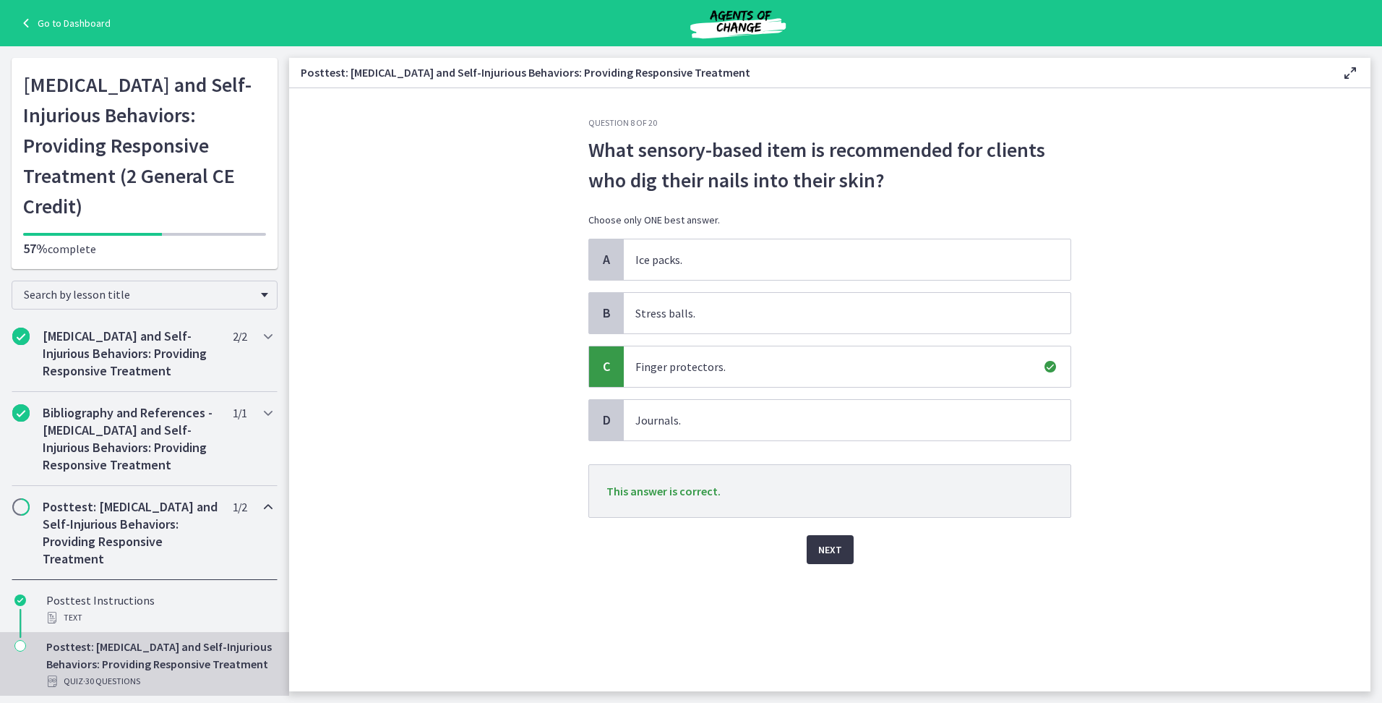
click at [828, 562] on button "Next" at bounding box center [830, 549] width 47 height 29
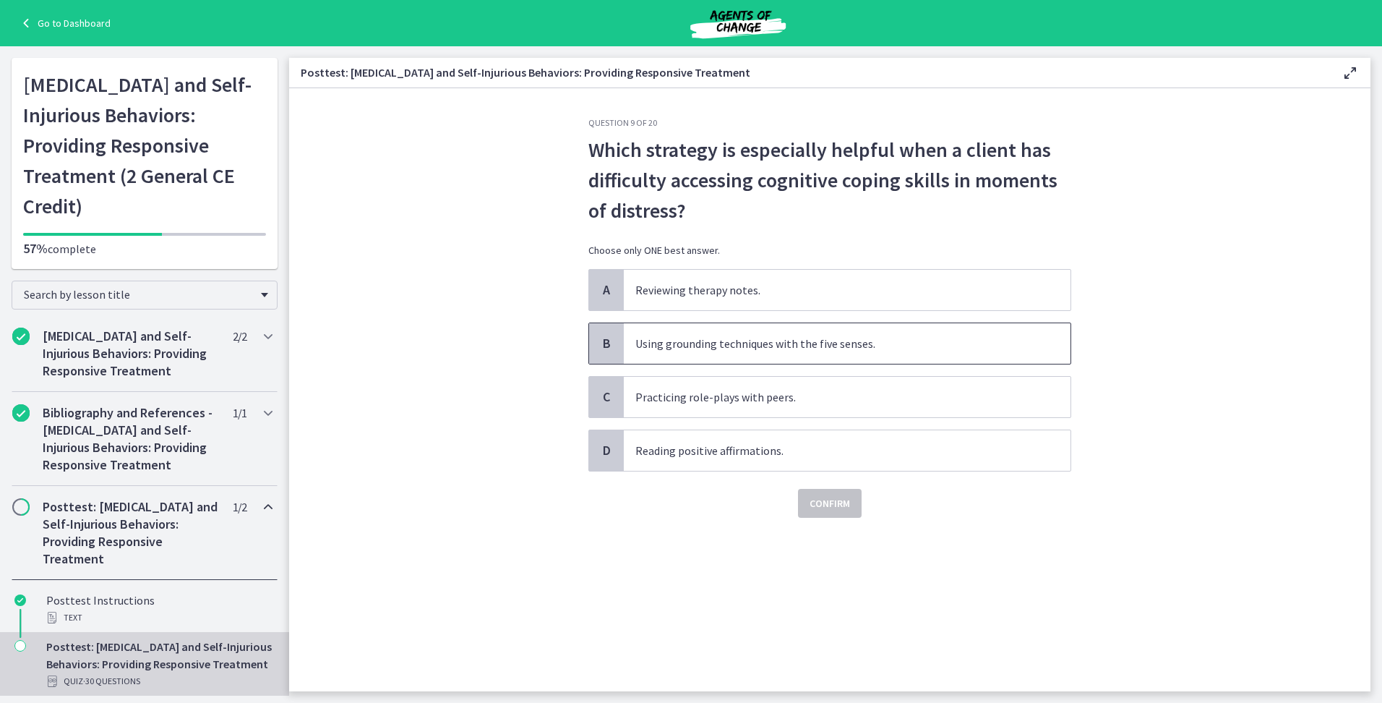
click at [827, 353] on span "Using grounding techniques with the five senses." at bounding box center [847, 343] width 447 height 40
click at [831, 508] on span "Confirm" at bounding box center [830, 502] width 40 height 17
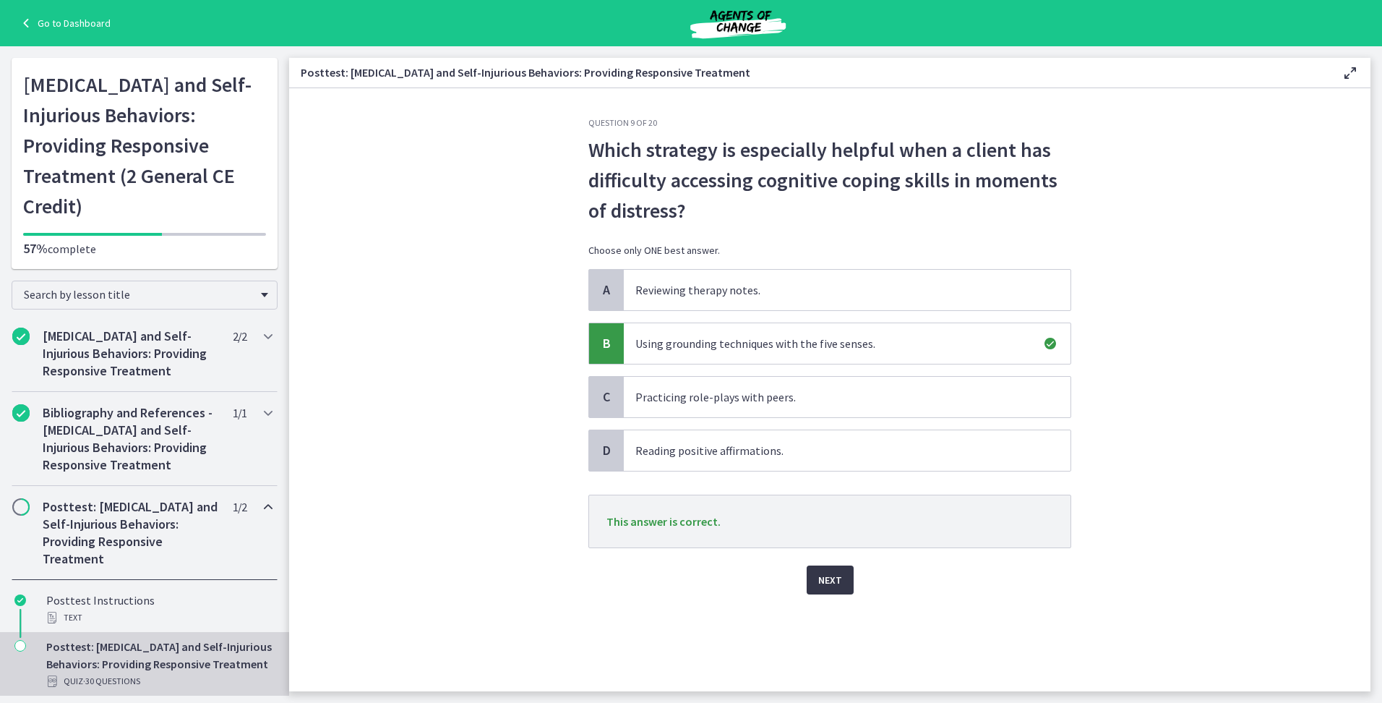
click at [830, 573] on span "Next" at bounding box center [830, 579] width 24 height 17
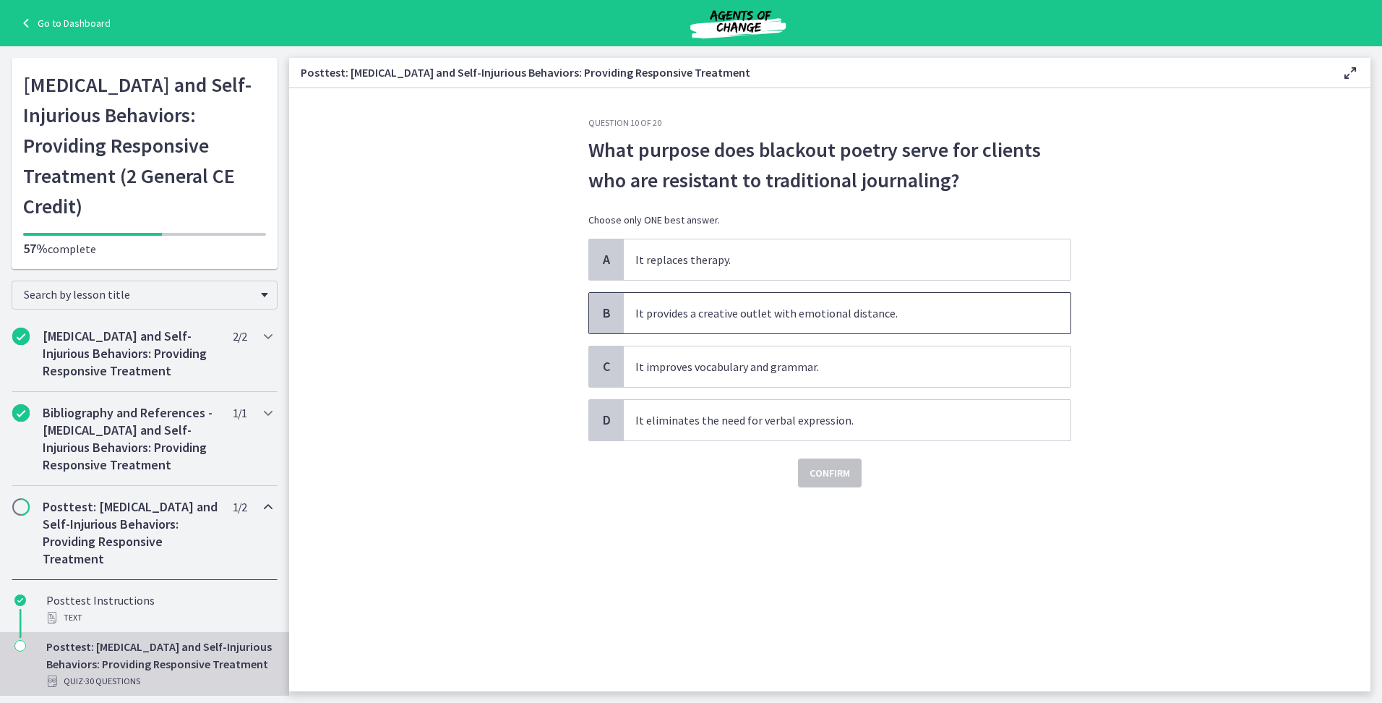
click at [891, 317] on span "It provides a creative outlet with emotional distance." at bounding box center [847, 313] width 447 height 40
click at [836, 474] on span "Confirm" at bounding box center [830, 472] width 40 height 17
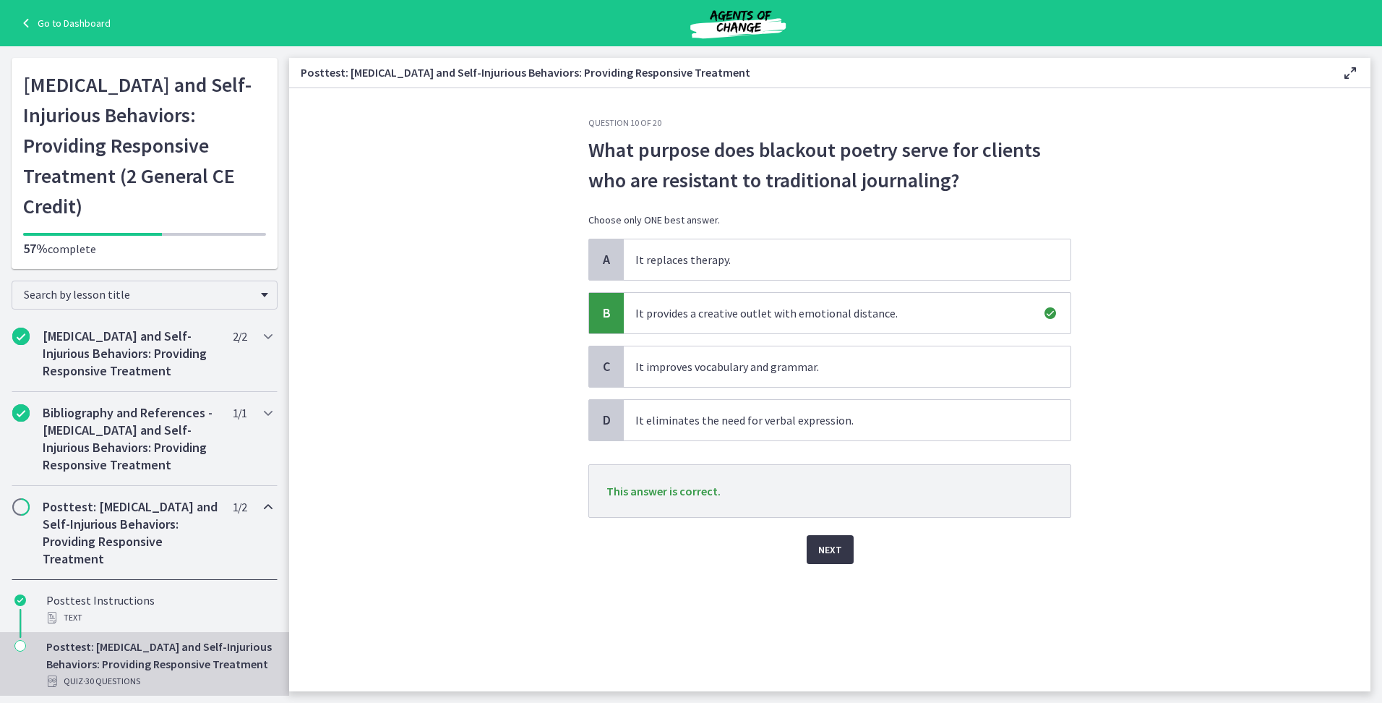
click at [832, 552] on span "Next" at bounding box center [830, 549] width 24 height 17
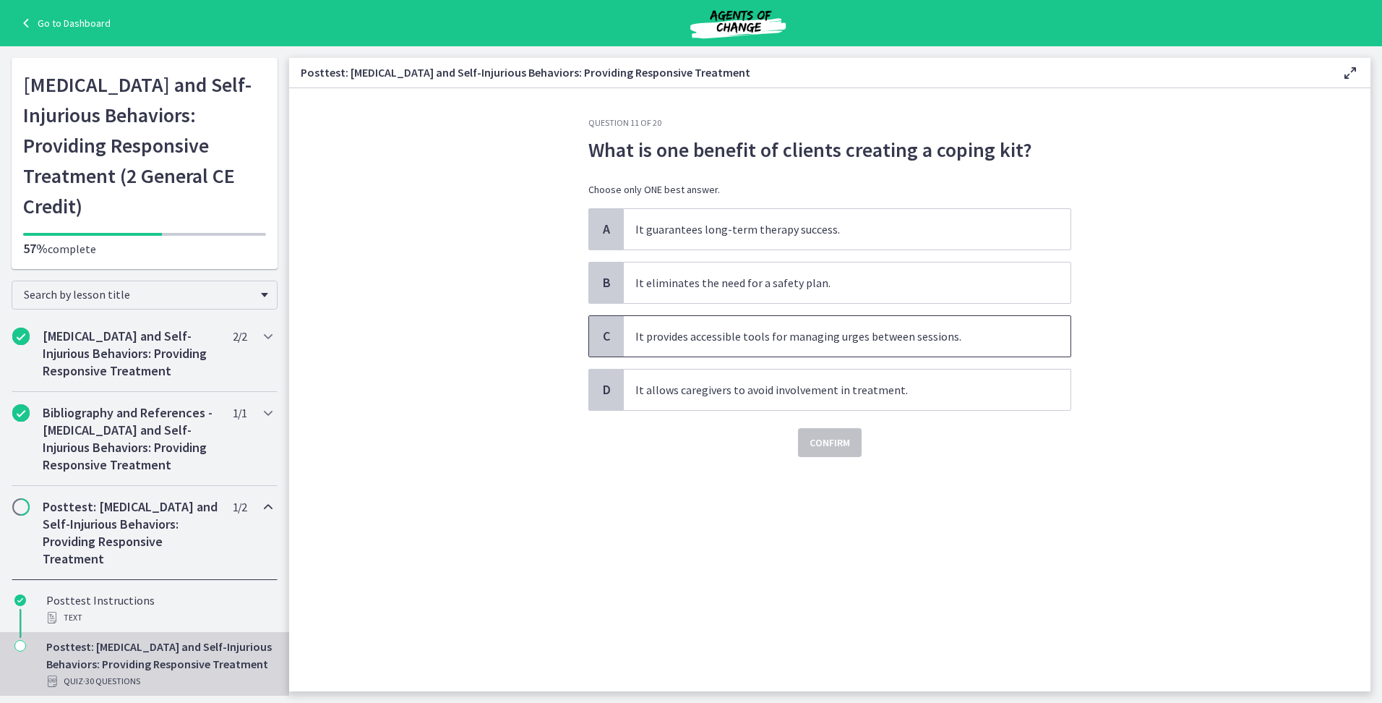
click at [926, 351] on span "It provides accessible tools for managing urges between sessions." at bounding box center [847, 336] width 447 height 40
click at [799, 443] on button "Confirm" at bounding box center [830, 442] width 64 height 29
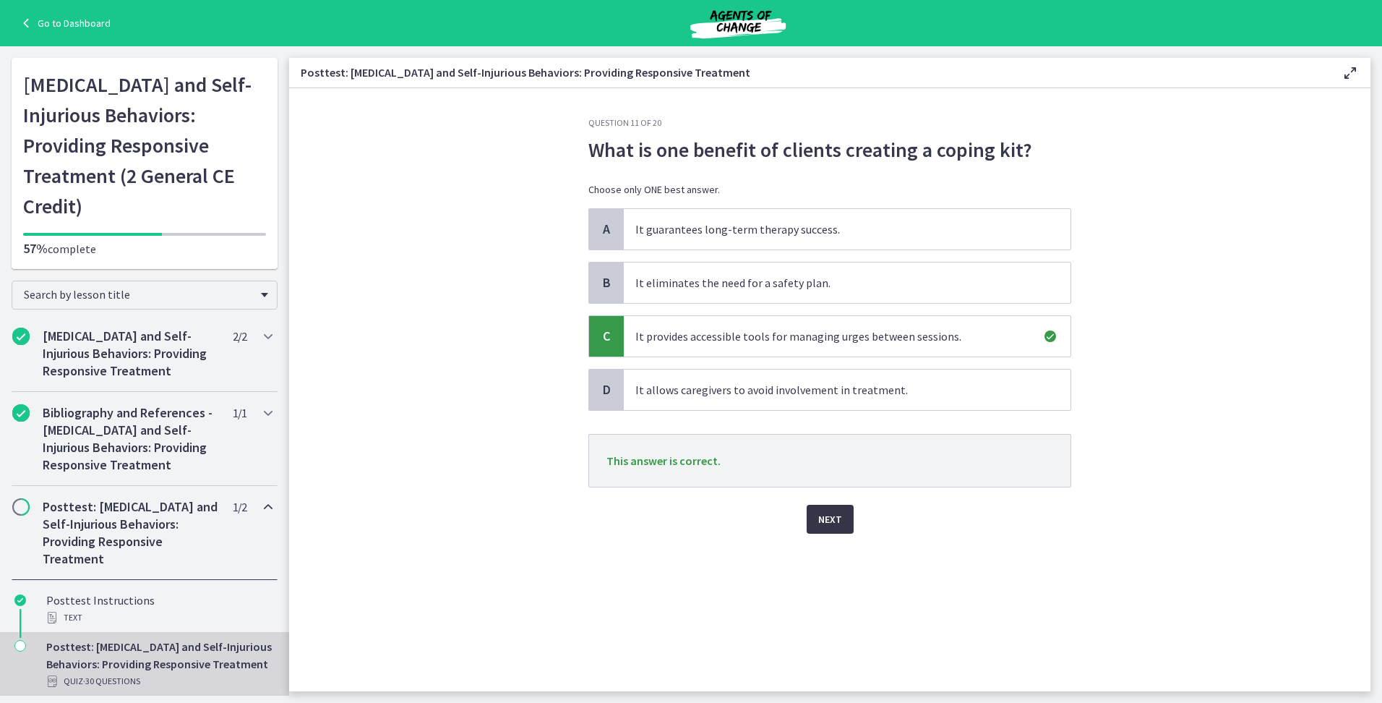
click at [823, 515] on span "Next" at bounding box center [830, 518] width 24 height 17
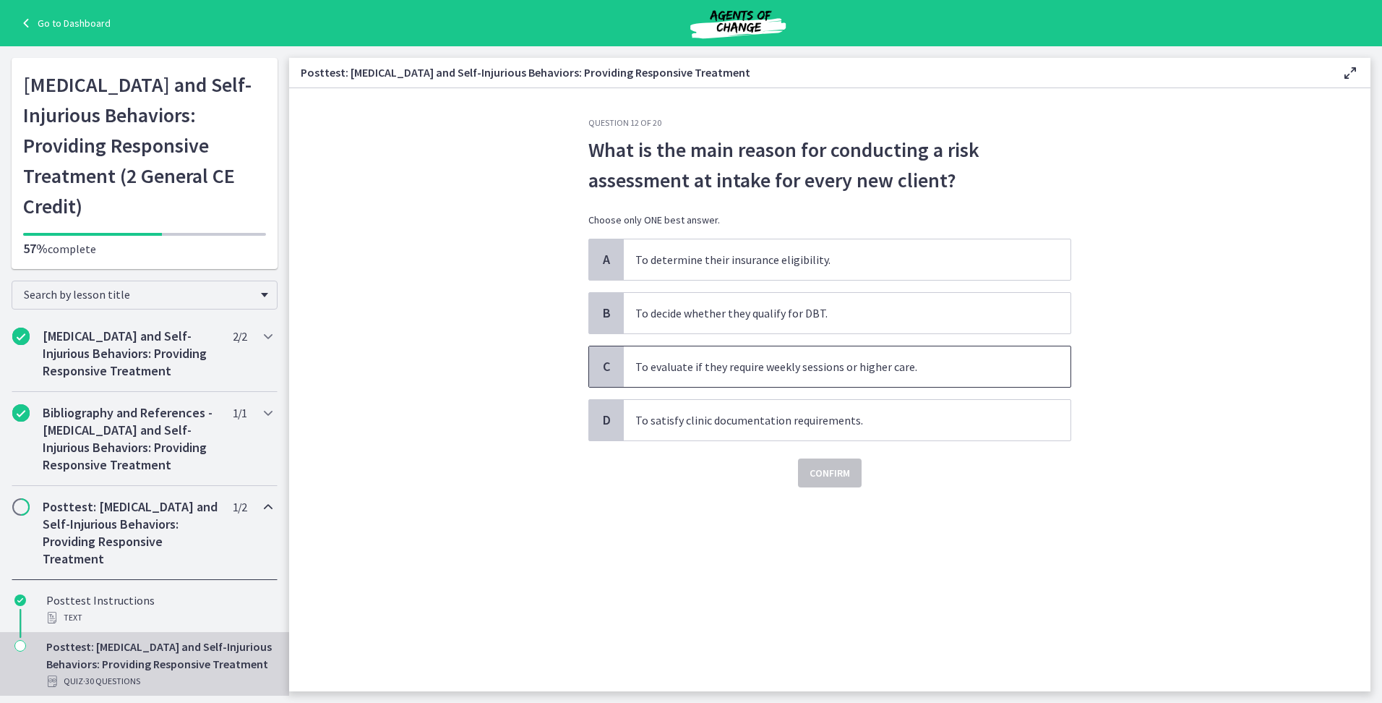
click at [933, 379] on span "To evaluate if they require weekly sessions or higher care." at bounding box center [847, 366] width 447 height 40
click at [822, 481] on button "Confirm" at bounding box center [830, 472] width 64 height 29
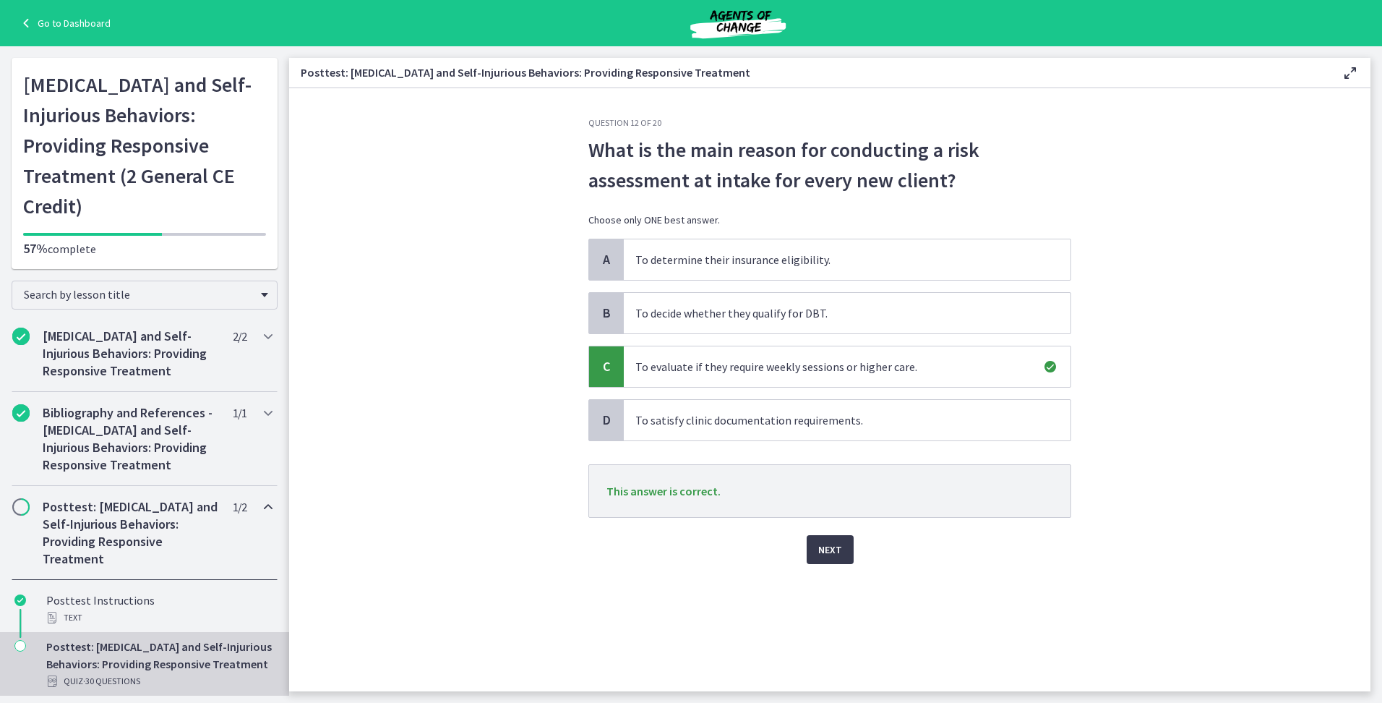
click at [858, 536] on div "Next" at bounding box center [829, 541] width 483 height 46
click at [847, 542] on button "Next" at bounding box center [830, 549] width 47 height 29
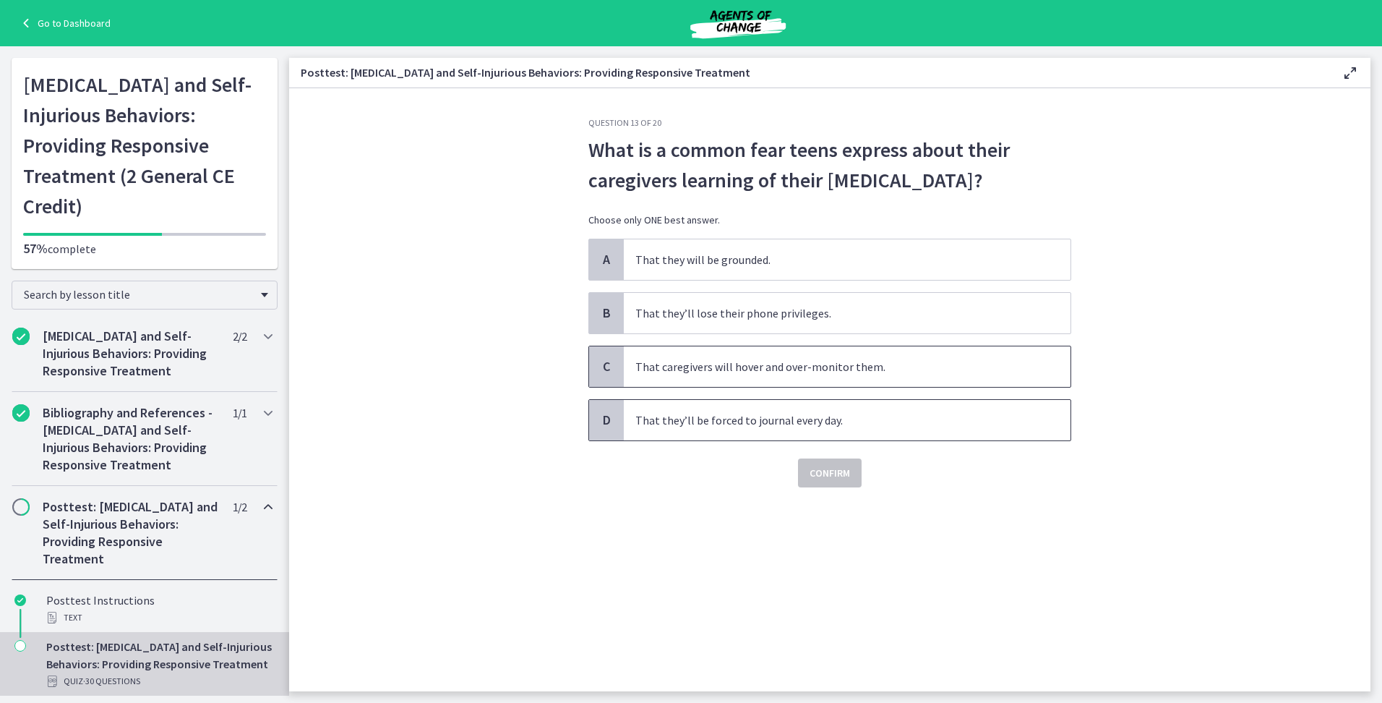
drag, startPoint x: 716, startPoint y: 360, endPoint x: 815, endPoint y: 431, distance: 121.8
click at [716, 361] on span "That caregivers will hover and over-monitor them." at bounding box center [847, 366] width 447 height 40
click at [836, 467] on span "Confirm" at bounding box center [830, 472] width 40 height 17
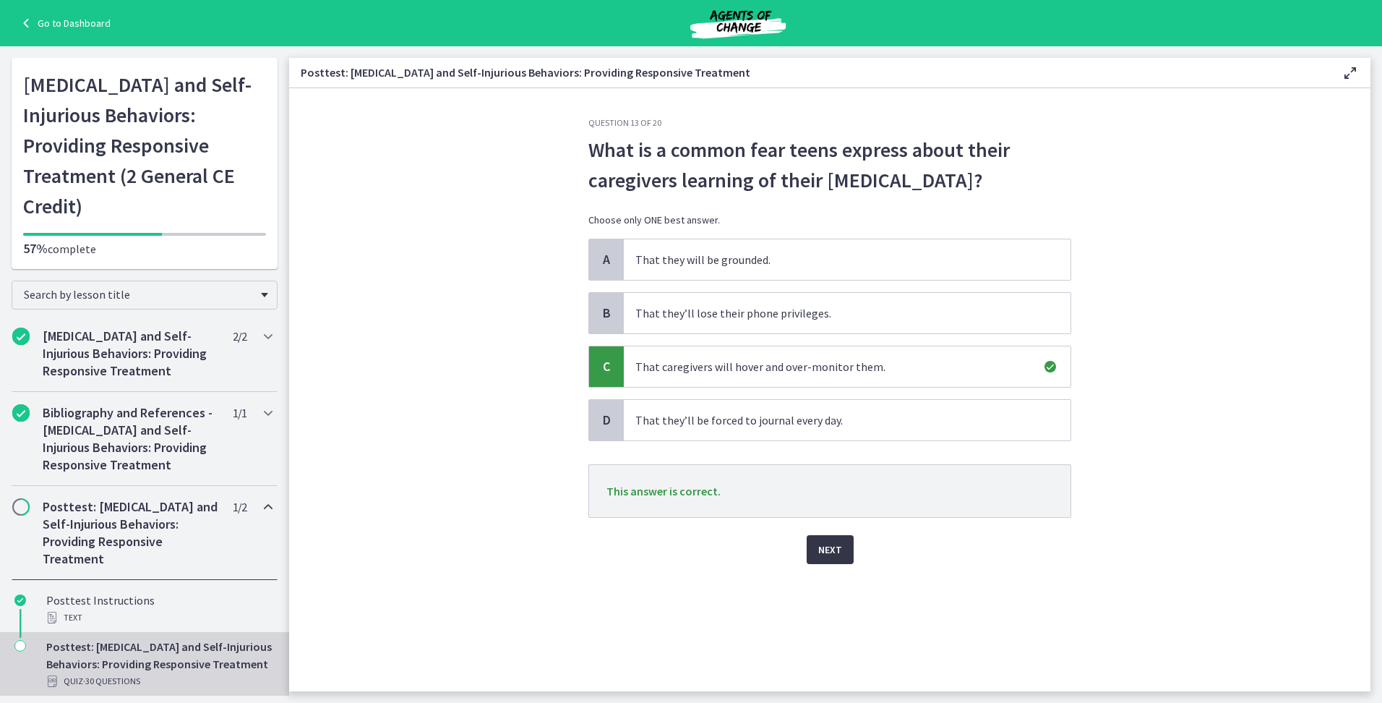
click at [820, 547] on span "Next" at bounding box center [830, 549] width 24 height 17
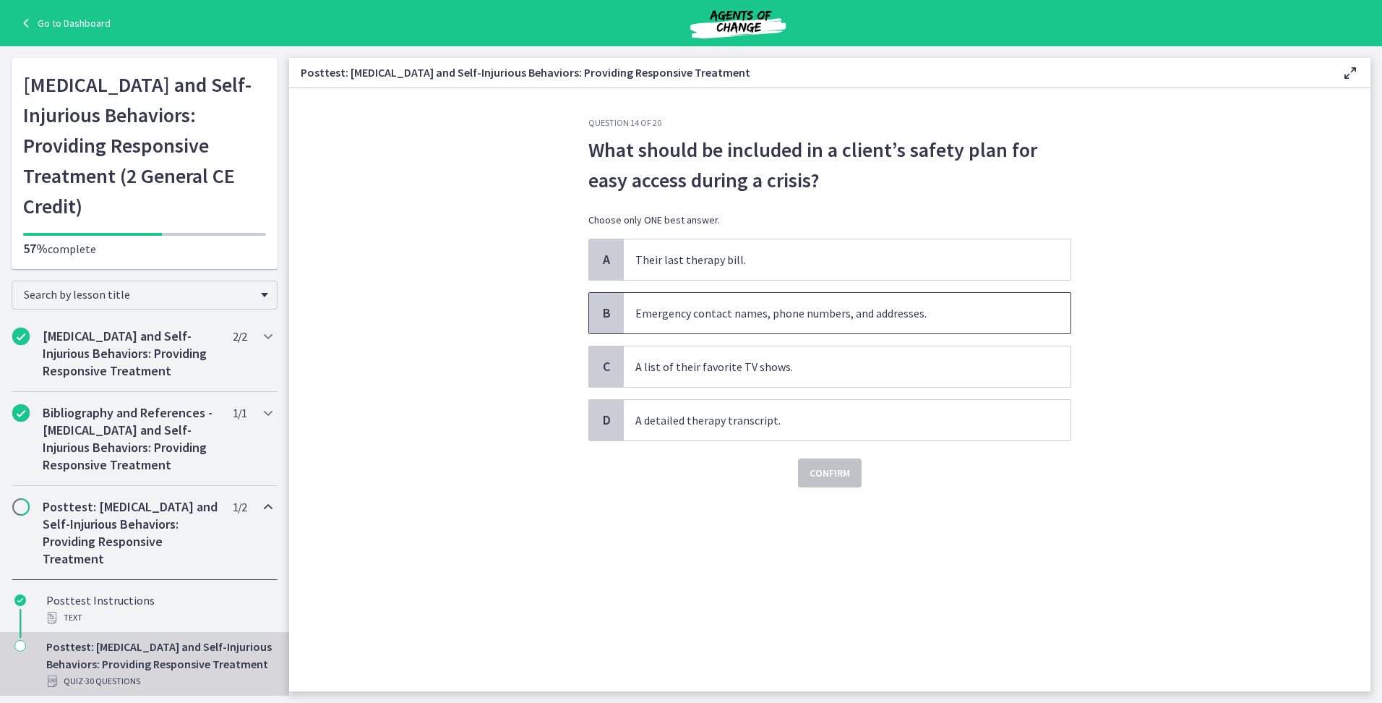
click at [841, 301] on span "Emergency contact names, phone numbers, and addresses." at bounding box center [847, 313] width 447 height 40
click at [818, 498] on div "Question 14 of 20 What should be included in a client’s safety plan for easy ac…" at bounding box center [830, 404] width 506 height 574
click at [823, 478] on span "Confirm" at bounding box center [830, 472] width 40 height 17
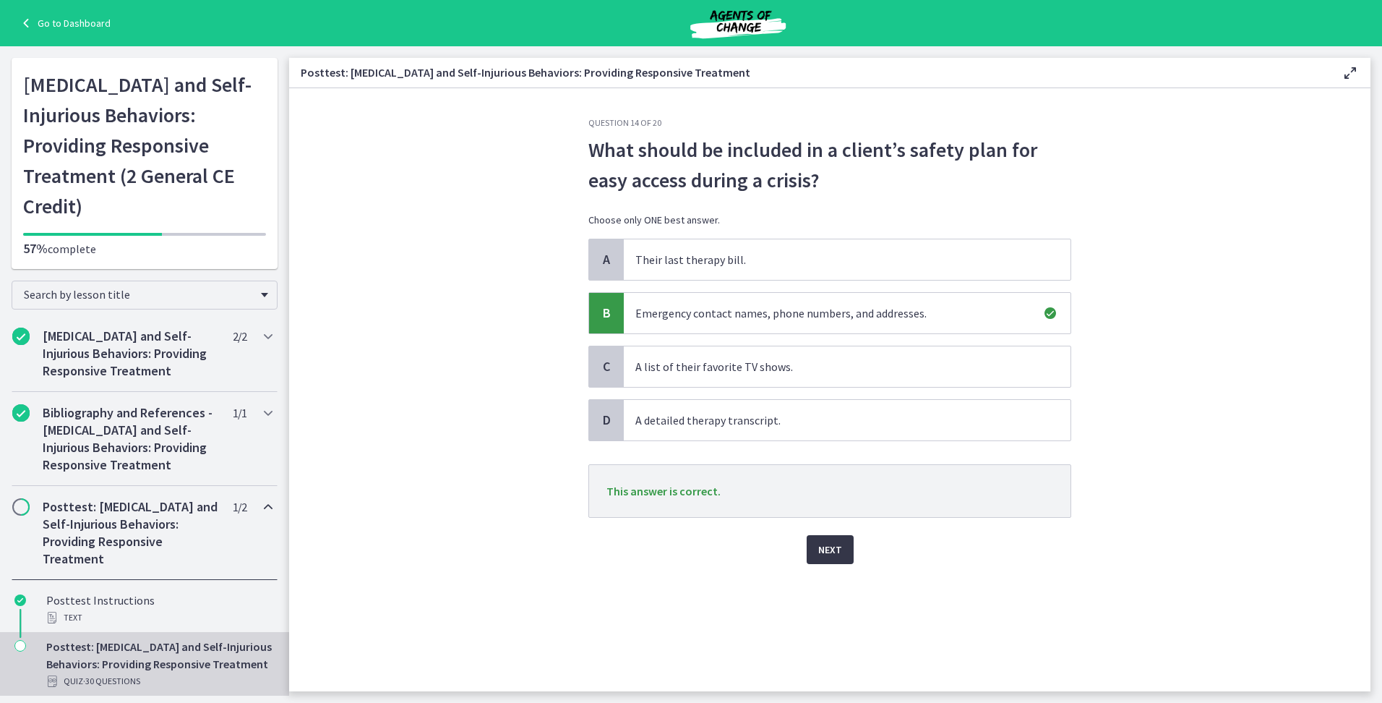
click at [832, 549] on span "Next" at bounding box center [830, 549] width 24 height 17
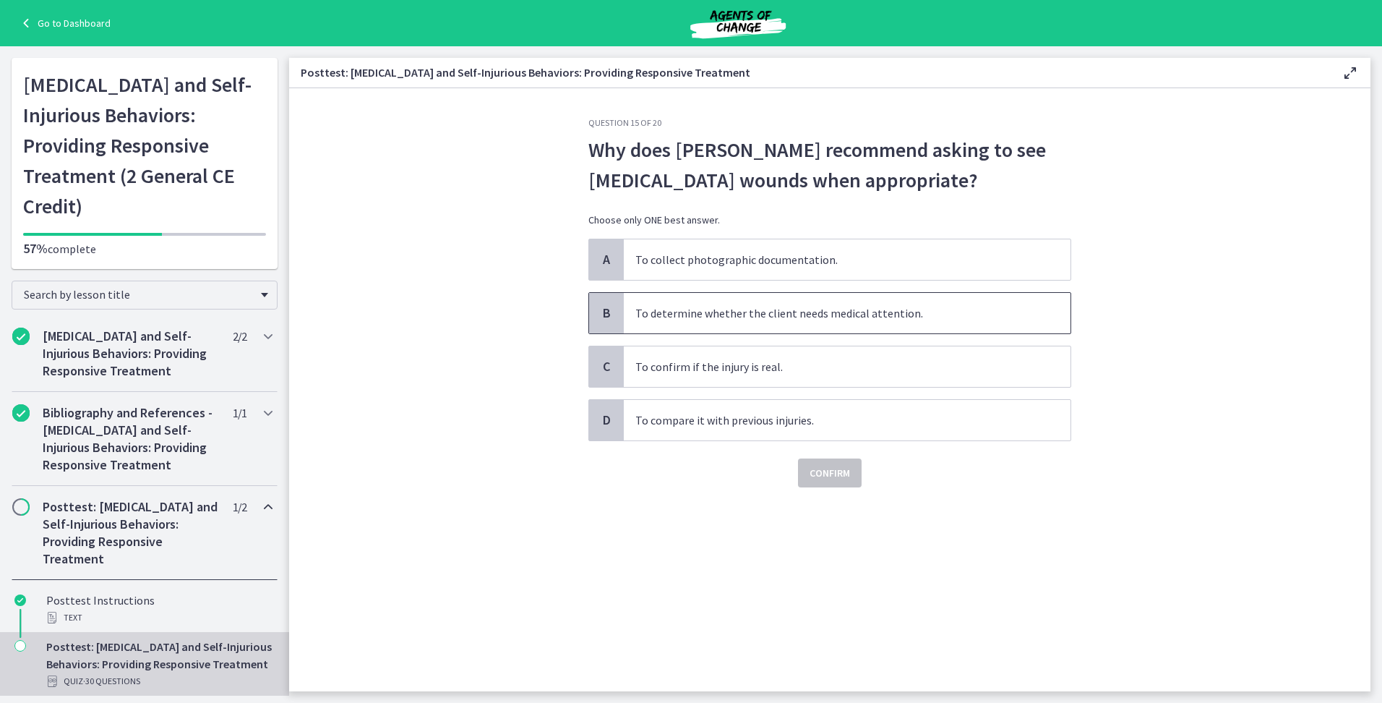
click at [846, 317] on span "To determine whether the client needs medical attention." at bounding box center [847, 313] width 447 height 40
click at [825, 476] on span "Confirm" at bounding box center [830, 472] width 40 height 17
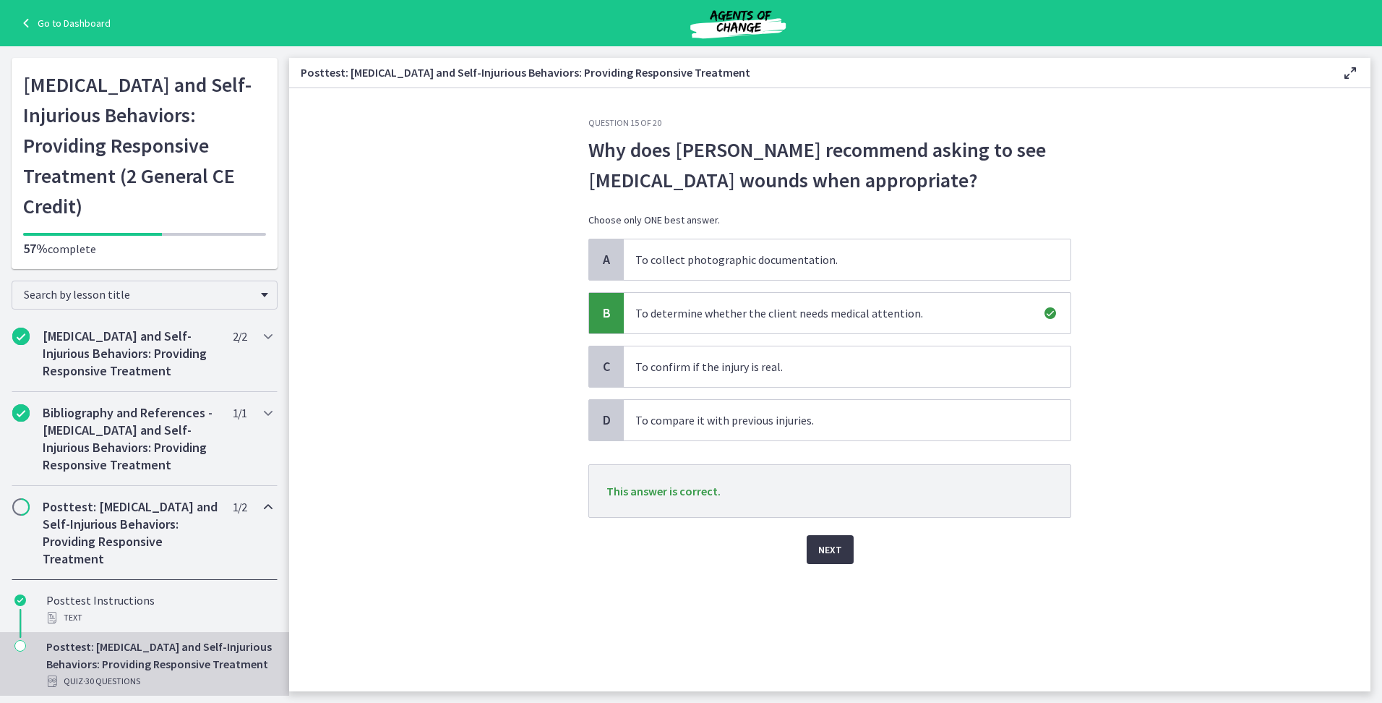
click at [831, 545] on span "Next" at bounding box center [830, 549] width 24 height 17
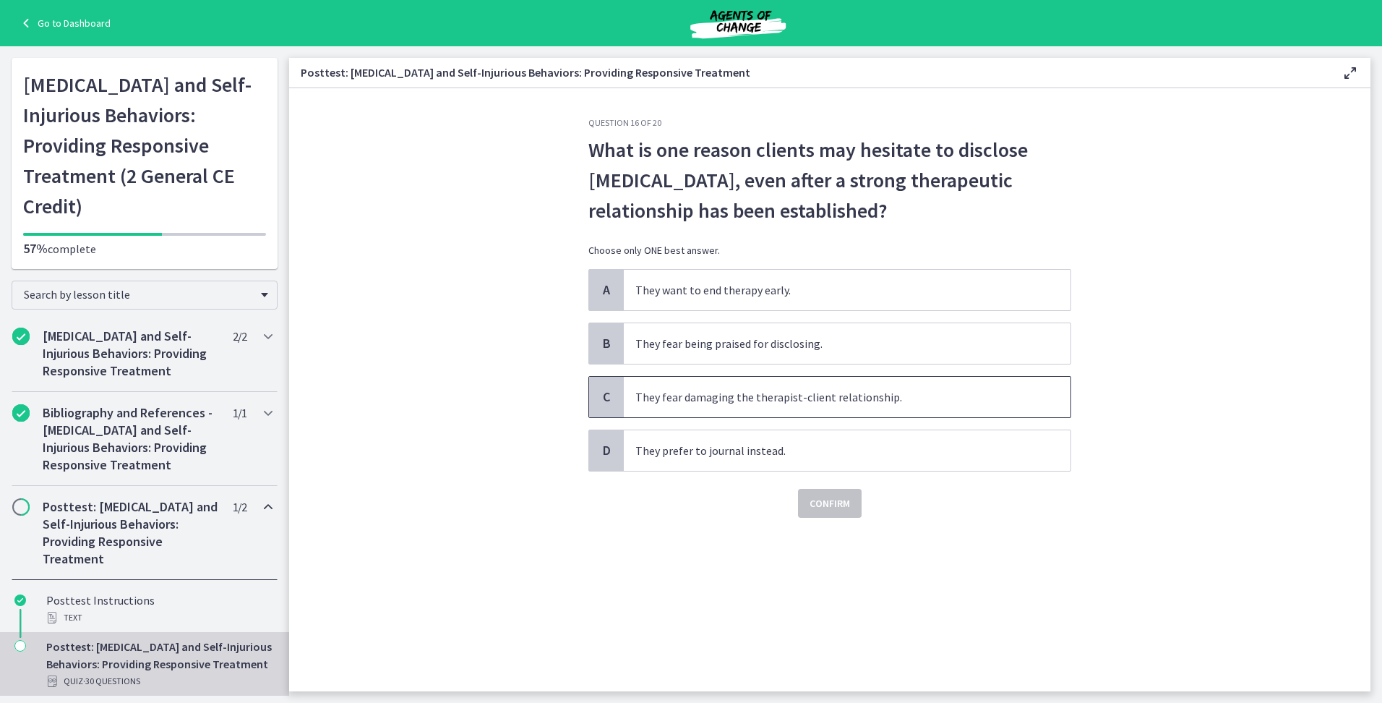
click at [911, 411] on span "They fear damaging the therapist-client relationship." at bounding box center [847, 397] width 447 height 40
click at [841, 503] on span "Confirm" at bounding box center [830, 502] width 40 height 17
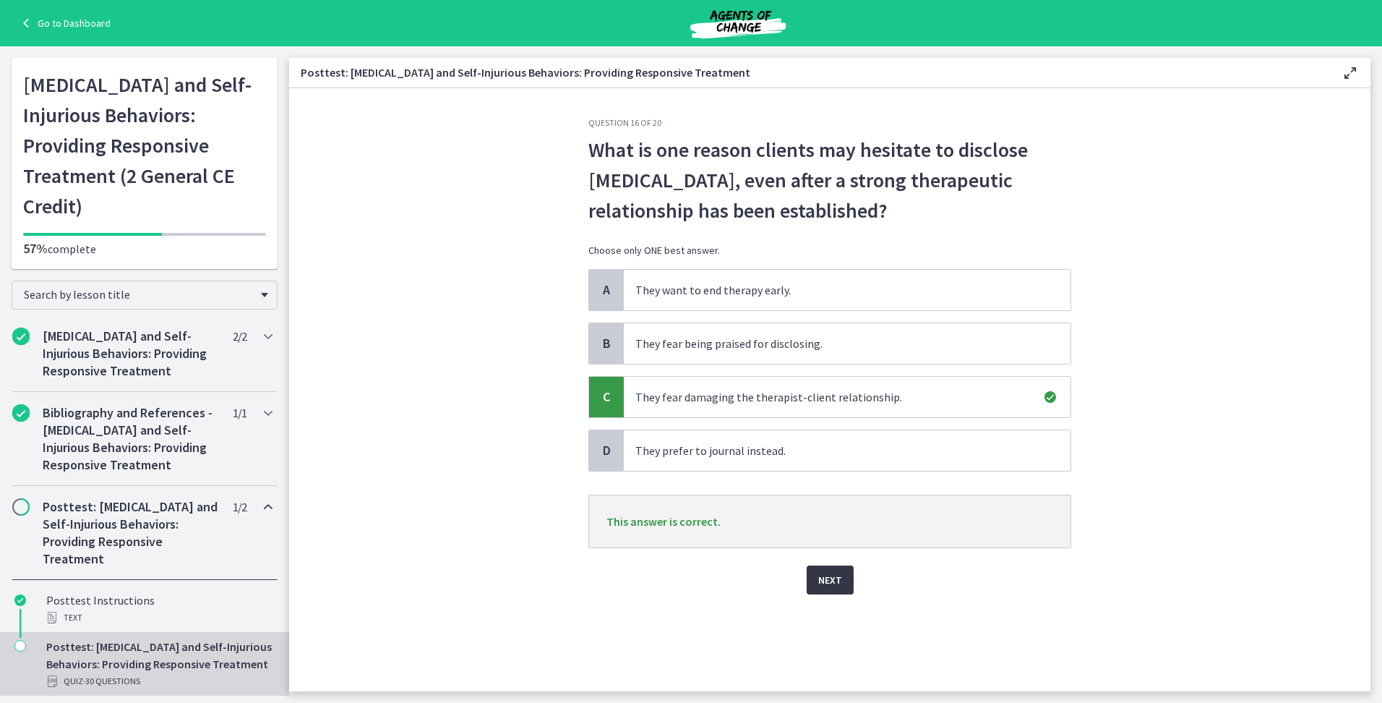
click at [840, 569] on button "Next" at bounding box center [830, 579] width 47 height 29
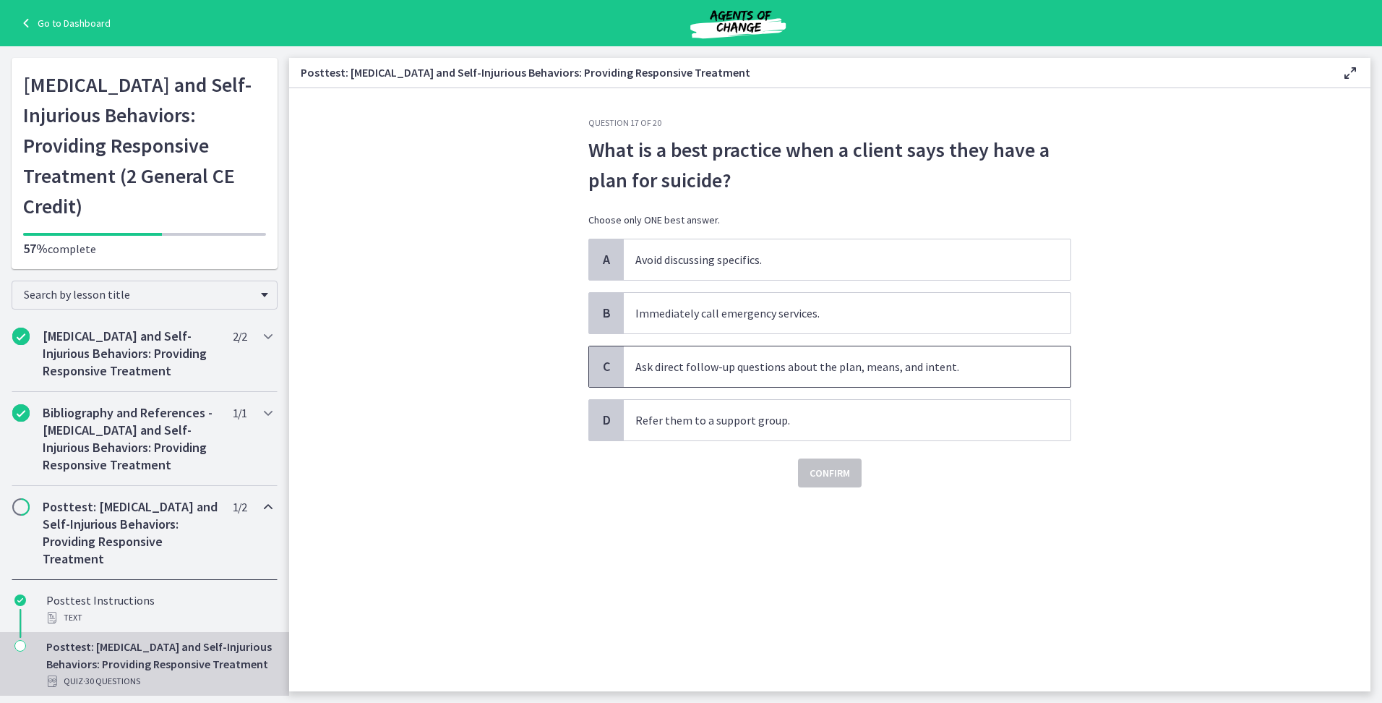
drag, startPoint x: 794, startPoint y: 379, endPoint x: 790, endPoint y: 408, distance: 29.9
click at [793, 380] on span "Ask direct follow-up questions about the plan, means, and intent." at bounding box center [847, 366] width 447 height 40
click at [823, 485] on button "Confirm" at bounding box center [830, 472] width 64 height 29
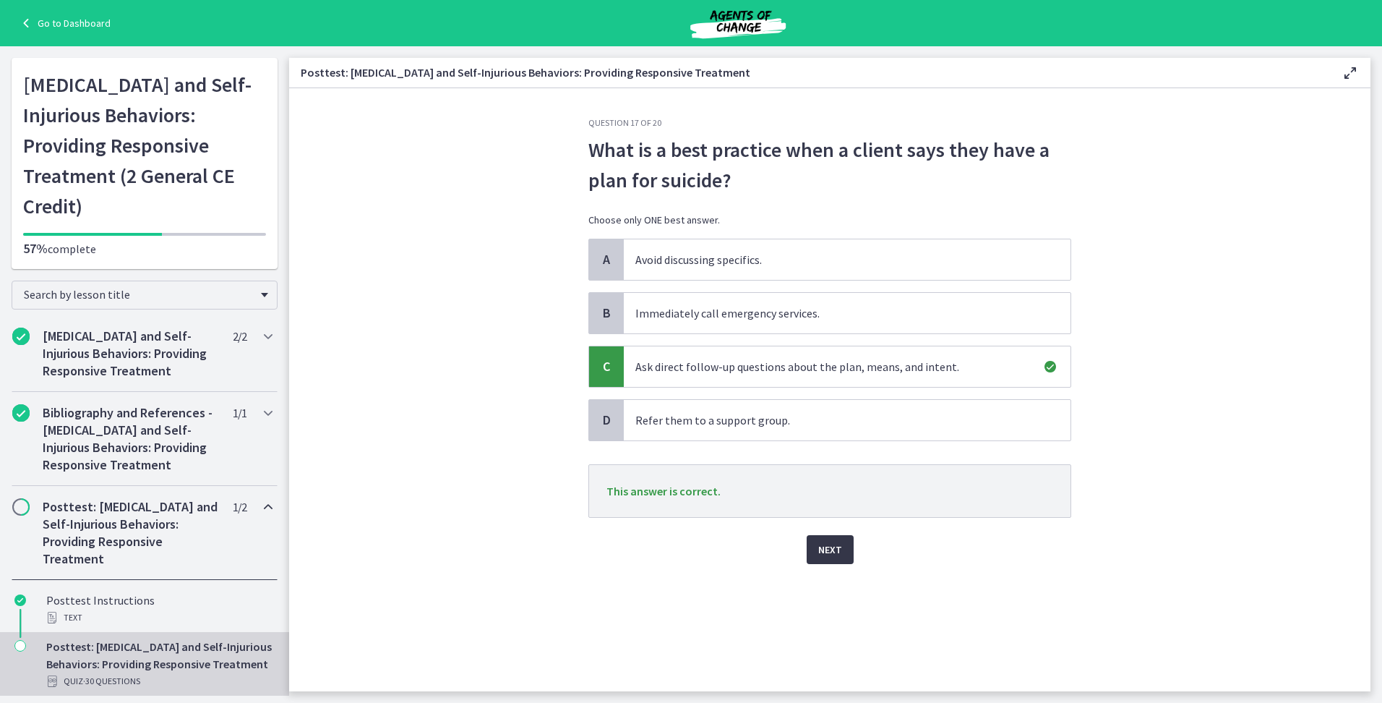
click at [818, 541] on span "Next" at bounding box center [830, 549] width 24 height 17
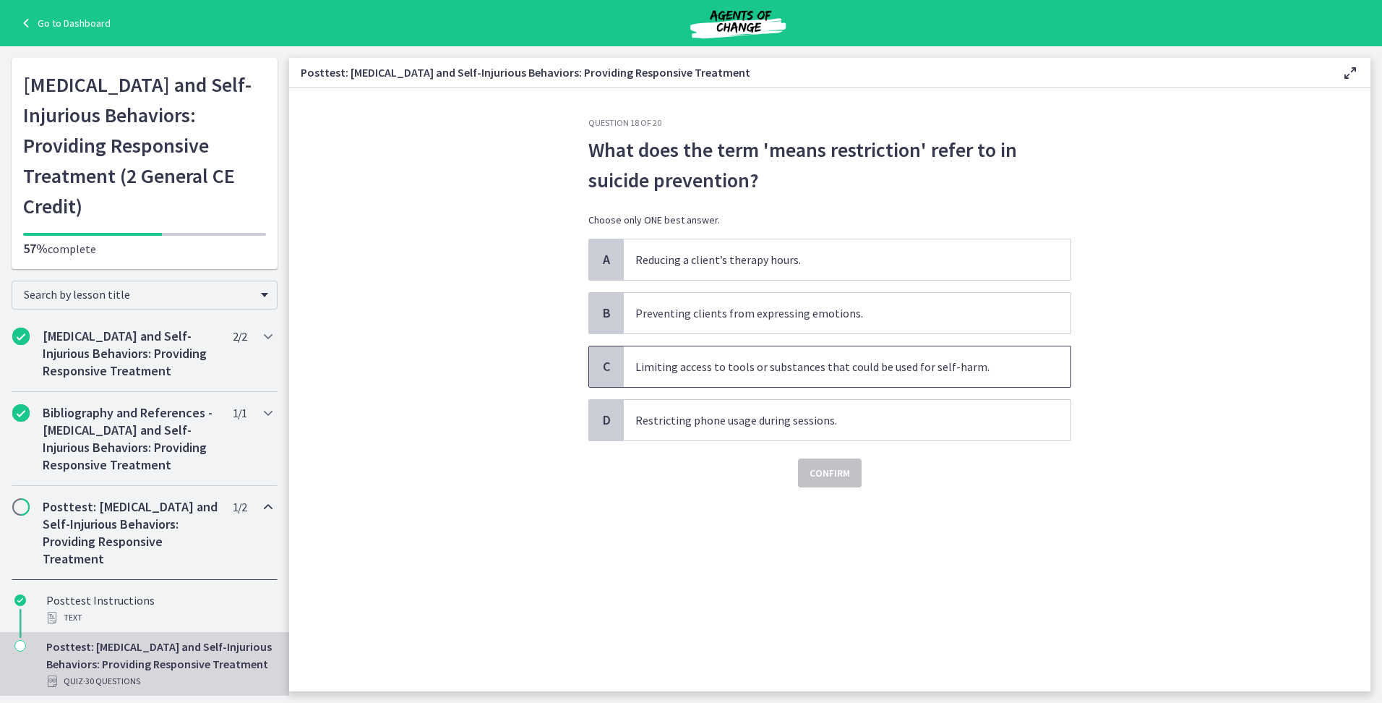
click at [813, 359] on span "Limiting access to tools or substances that could be used for self-harm." at bounding box center [847, 366] width 447 height 40
click at [824, 470] on span "Confirm" at bounding box center [830, 472] width 40 height 17
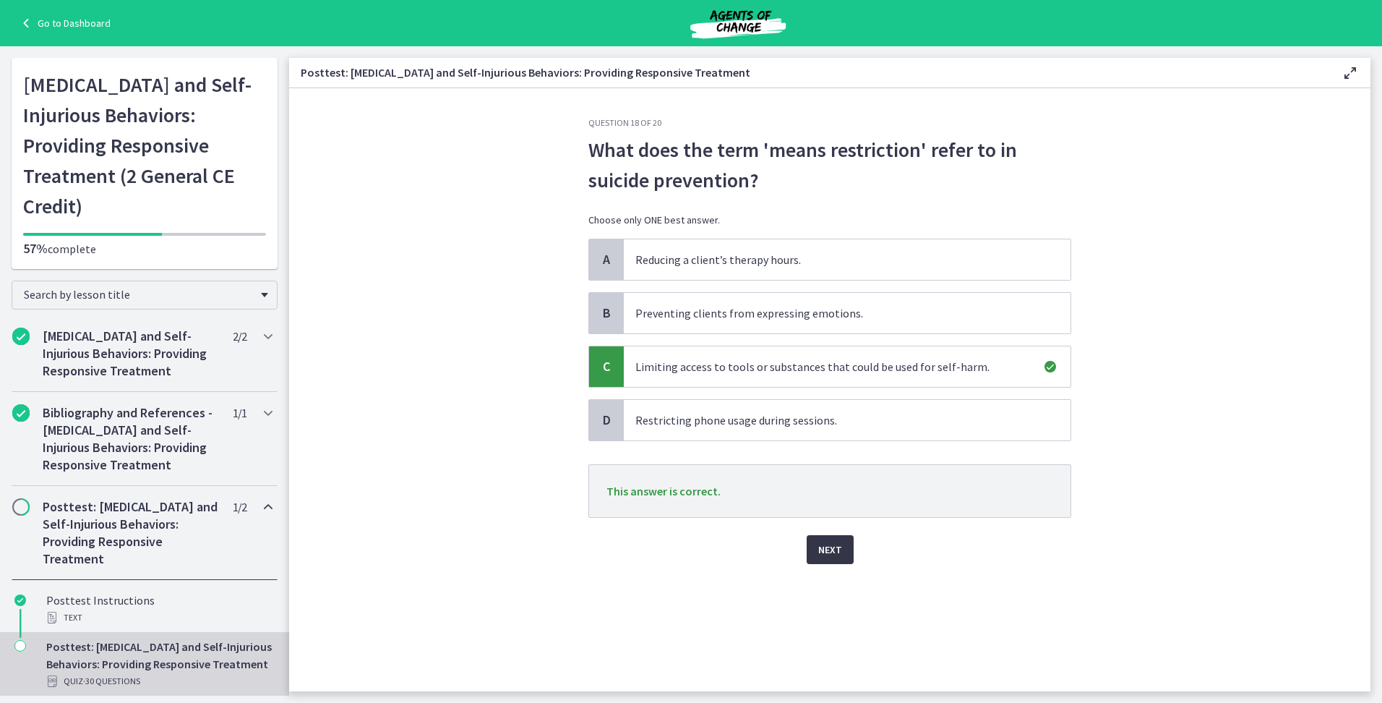
click at [828, 550] on span "Next" at bounding box center [830, 549] width 24 height 17
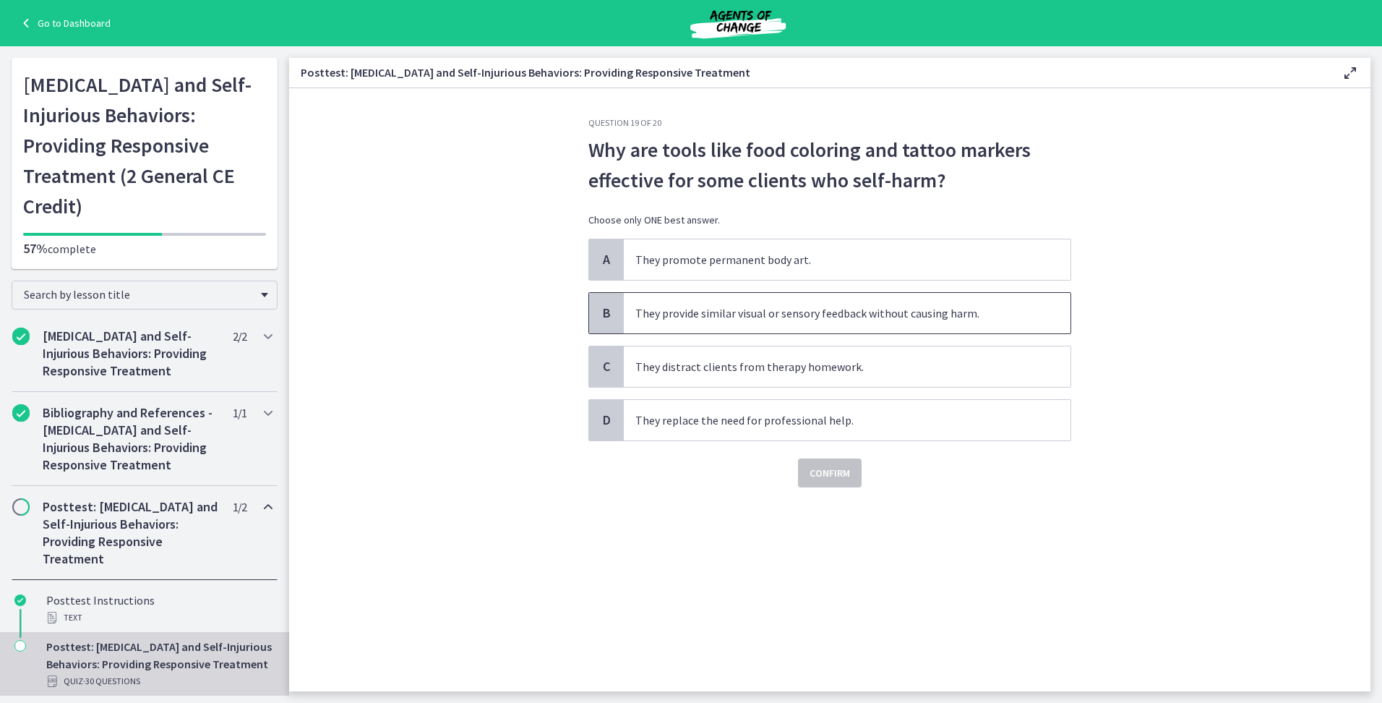
click at [863, 322] on span "They provide similar visual or sensory feedback without causing harm." at bounding box center [847, 313] width 447 height 40
click at [851, 486] on button "Confirm" at bounding box center [830, 472] width 64 height 29
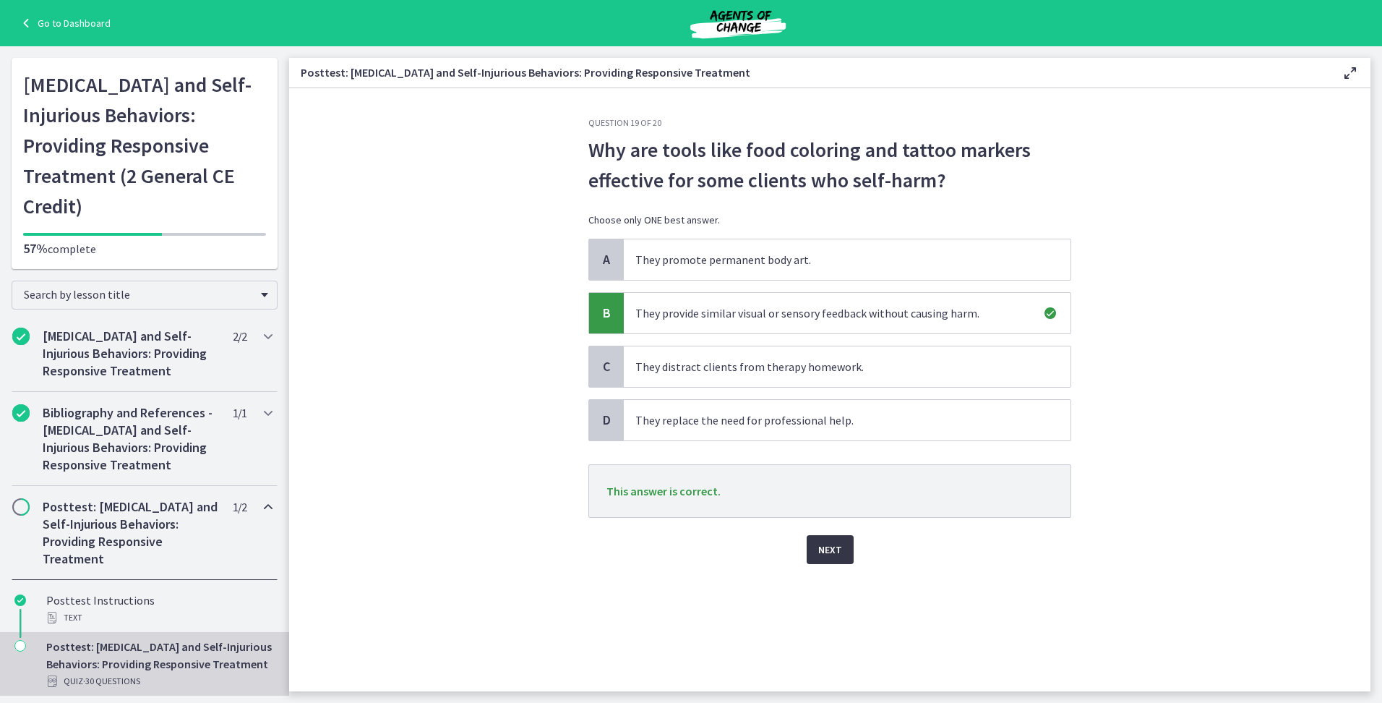
click at [849, 562] on button "Next" at bounding box center [830, 549] width 47 height 29
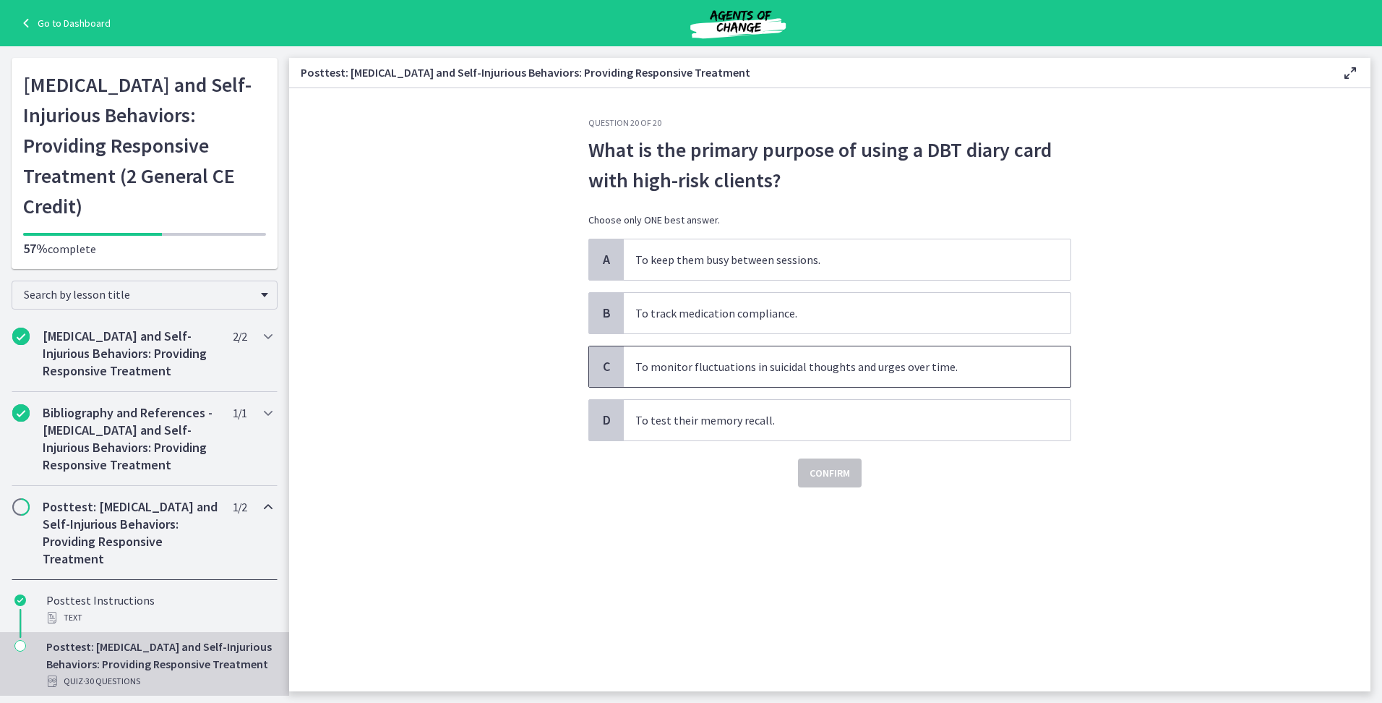
click at [815, 367] on span "To monitor fluctuations in suicidal thoughts and urges over time." at bounding box center [847, 366] width 447 height 40
click at [822, 458] on button "Confirm" at bounding box center [830, 472] width 64 height 29
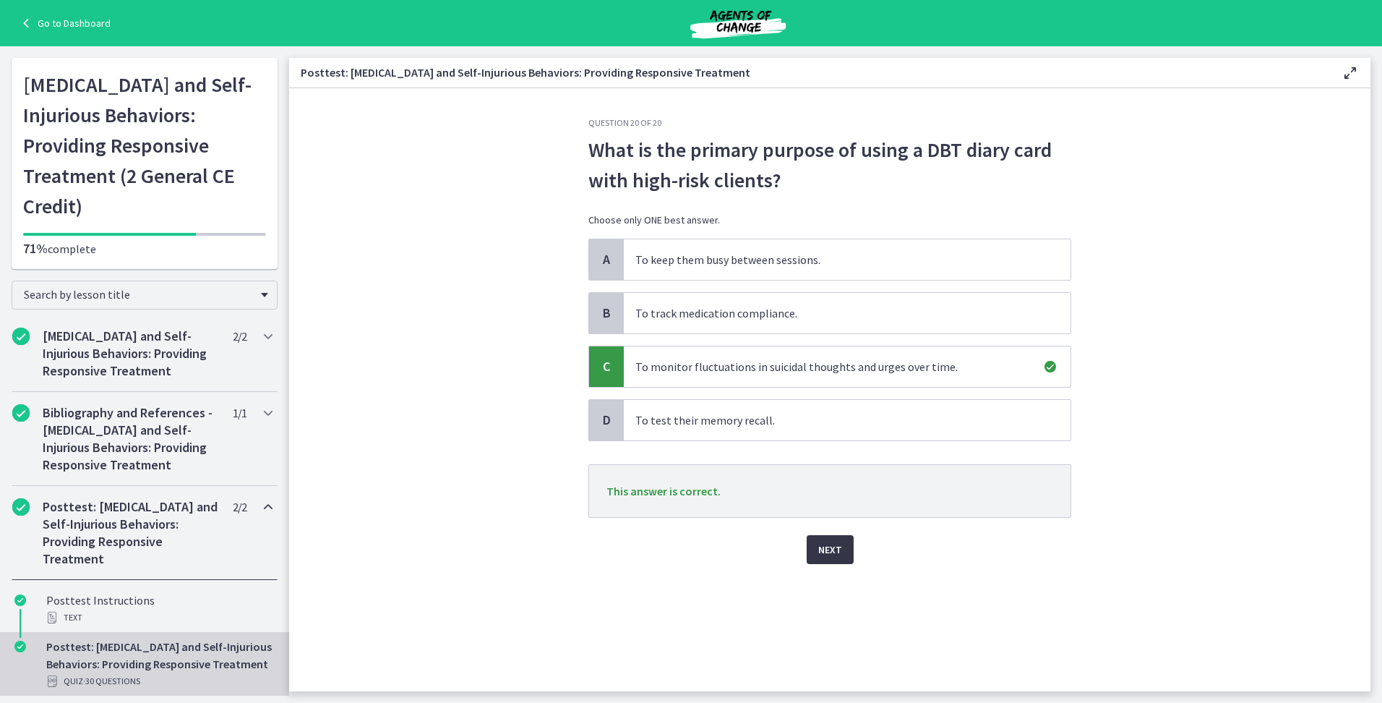
click at [825, 557] on span "Next" at bounding box center [830, 549] width 24 height 17
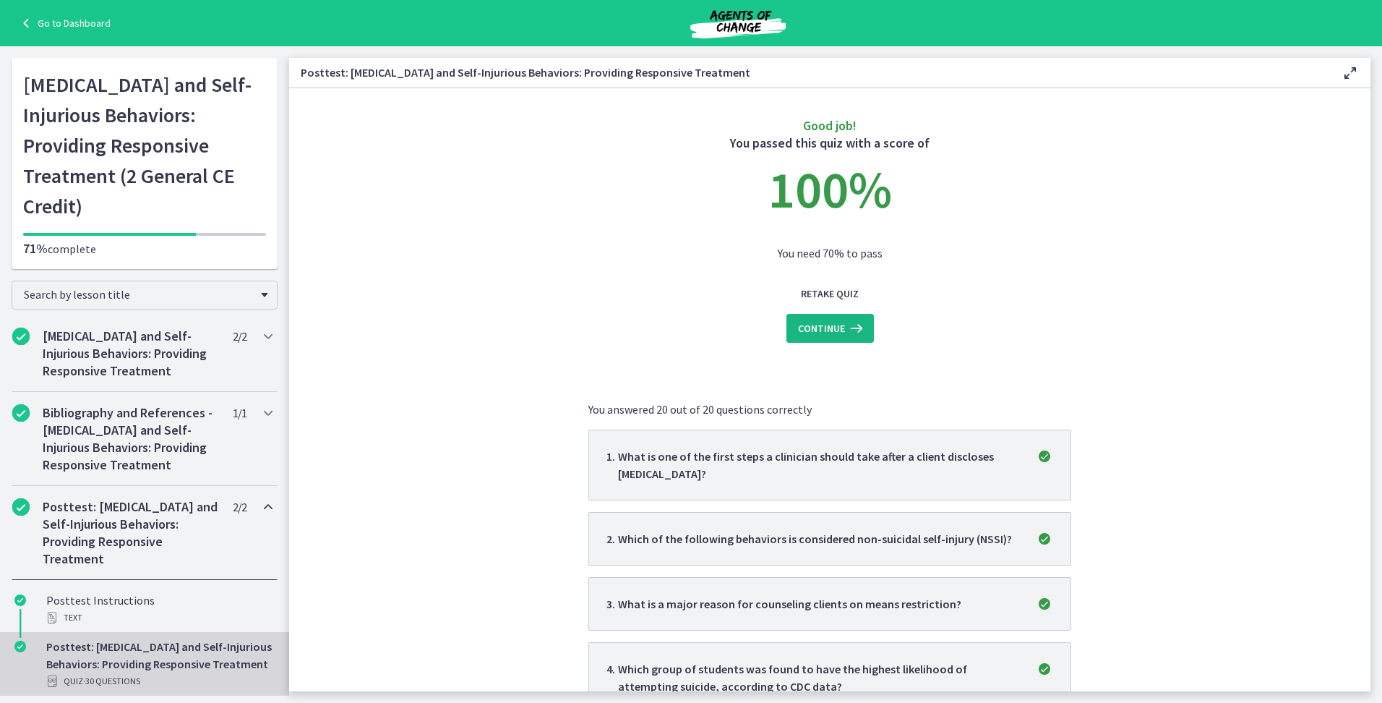
click at [807, 330] on span "Continue" at bounding box center [821, 328] width 47 height 17
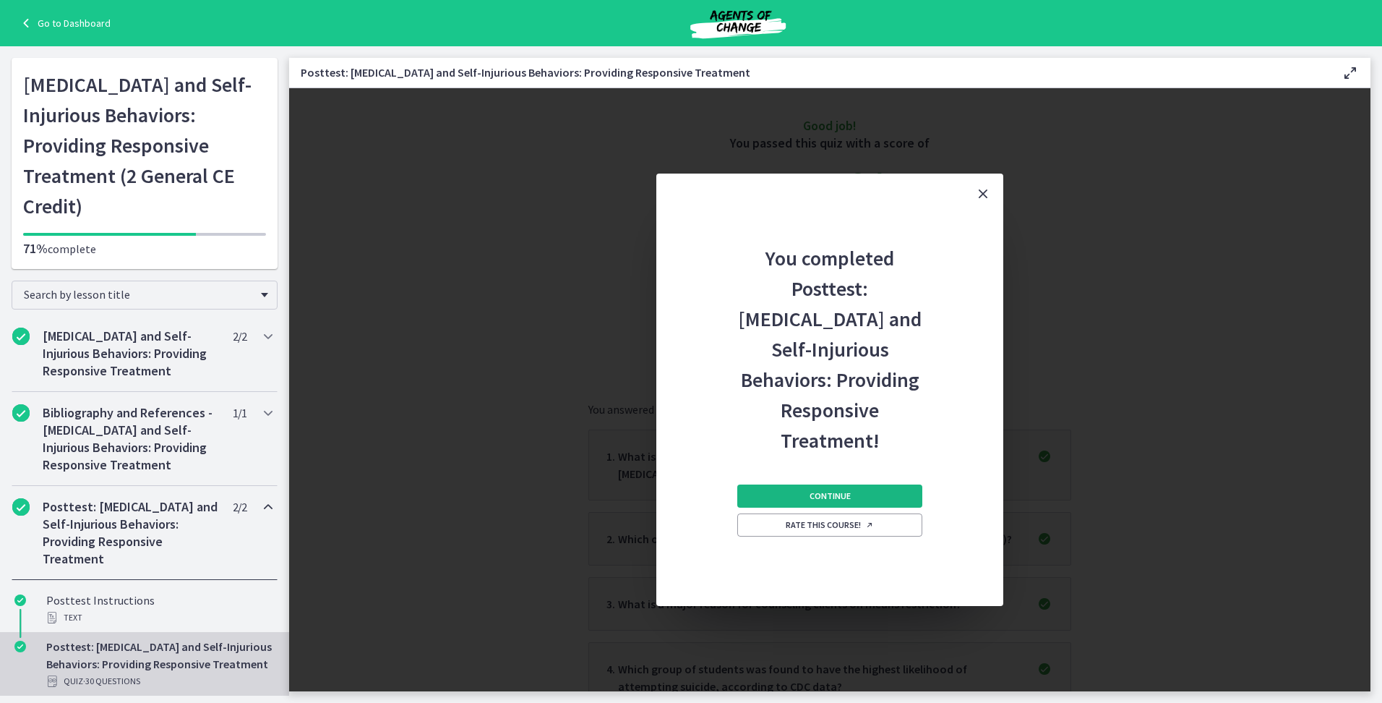
click at [818, 490] on span "Continue" at bounding box center [830, 496] width 41 height 12
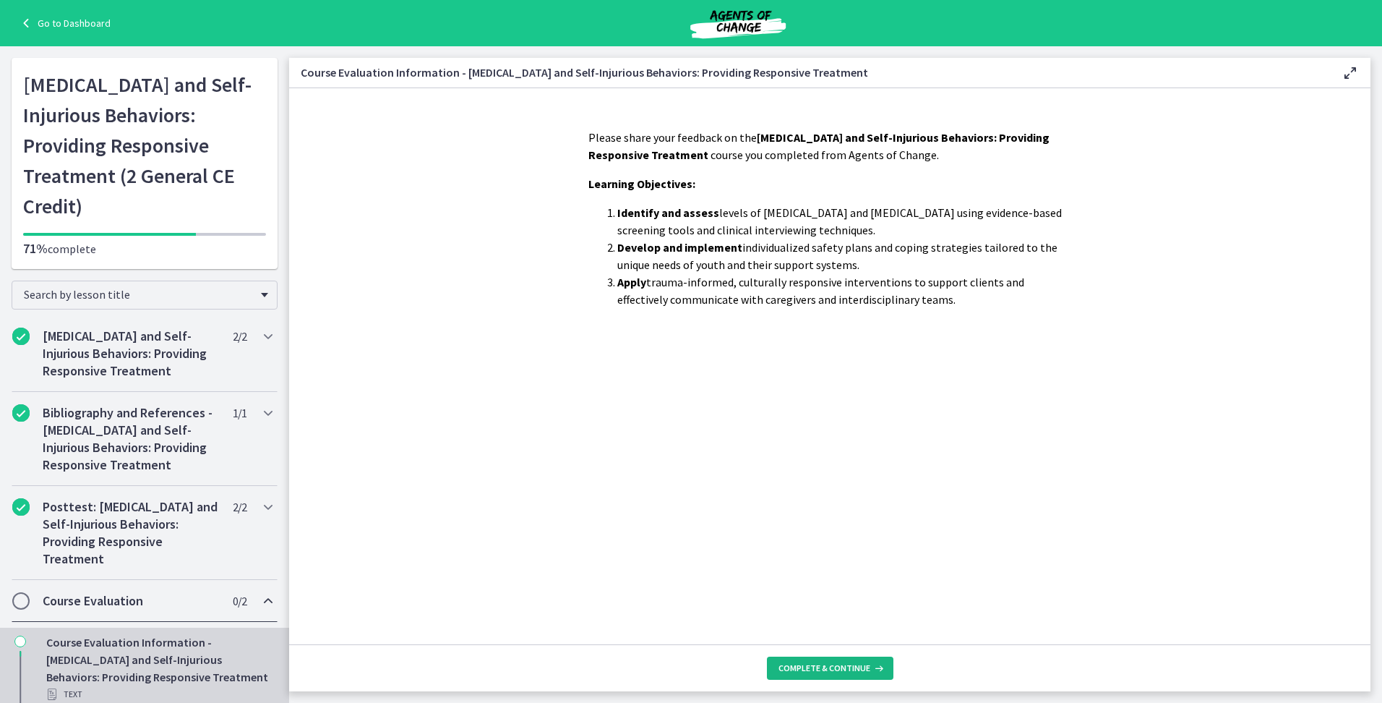
click at [851, 667] on span "Complete & continue" at bounding box center [825, 668] width 92 height 12
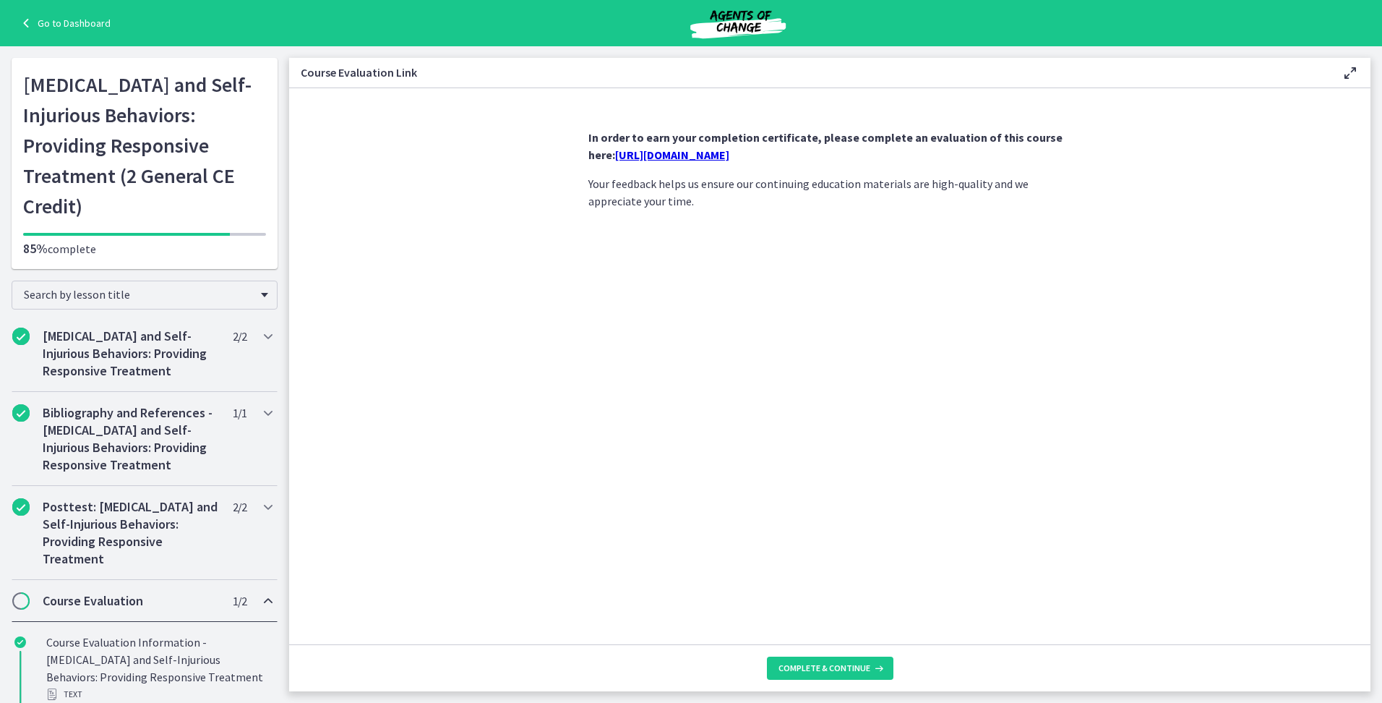
click at [729, 150] on link "https://forms.gle/UJXqsgeL8QpY3kzFA" at bounding box center [672, 154] width 114 height 14
click at [796, 663] on span "Complete & continue" at bounding box center [825, 668] width 92 height 12
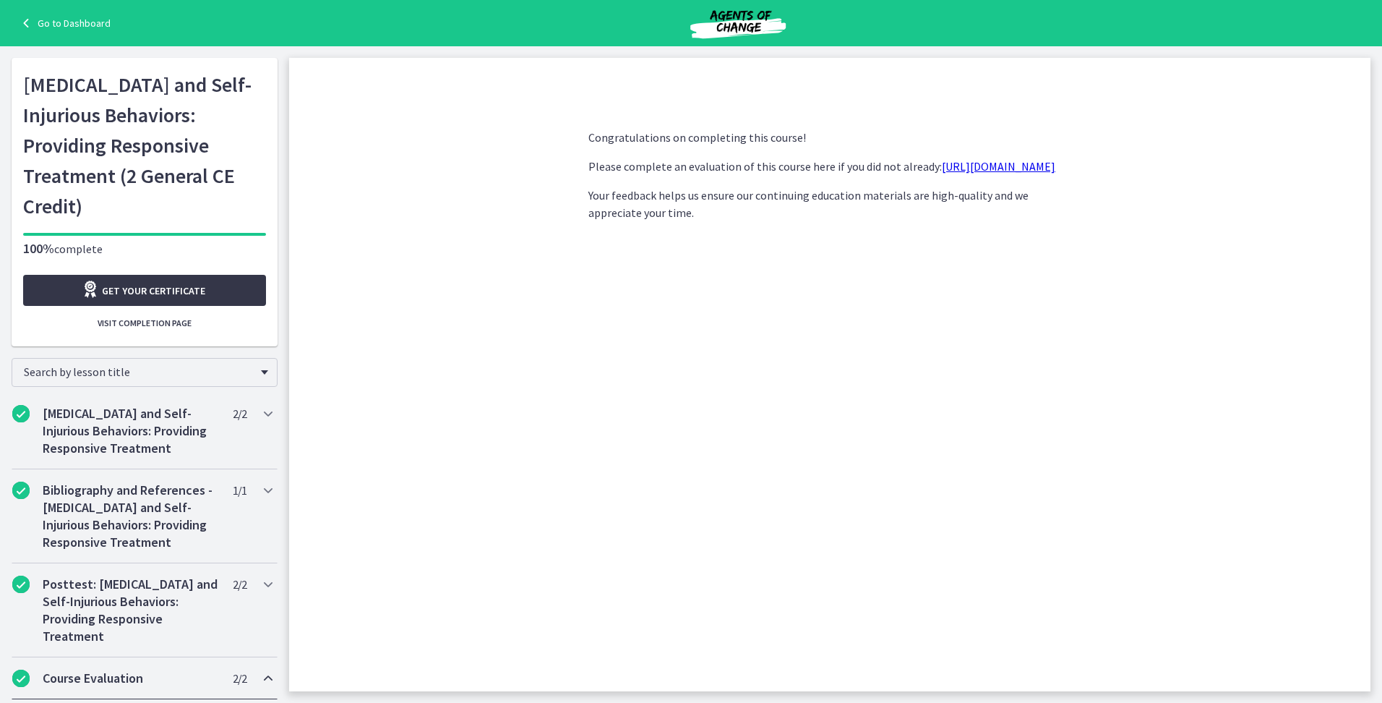
click at [151, 286] on span "Get your certificate" at bounding box center [153, 290] width 103 height 17
click at [87, 25] on link "Go to Dashboard" at bounding box center [63, 22] width 93 height 17
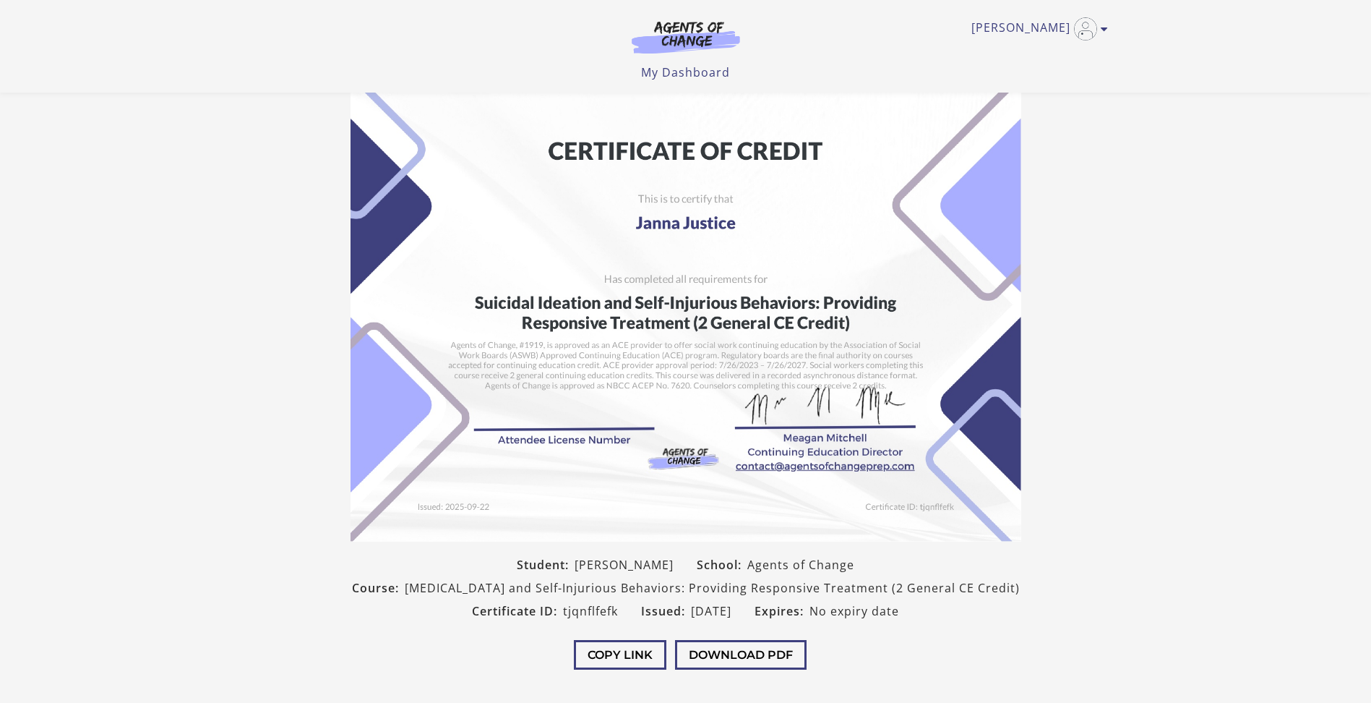
scroll to position [140, 0]
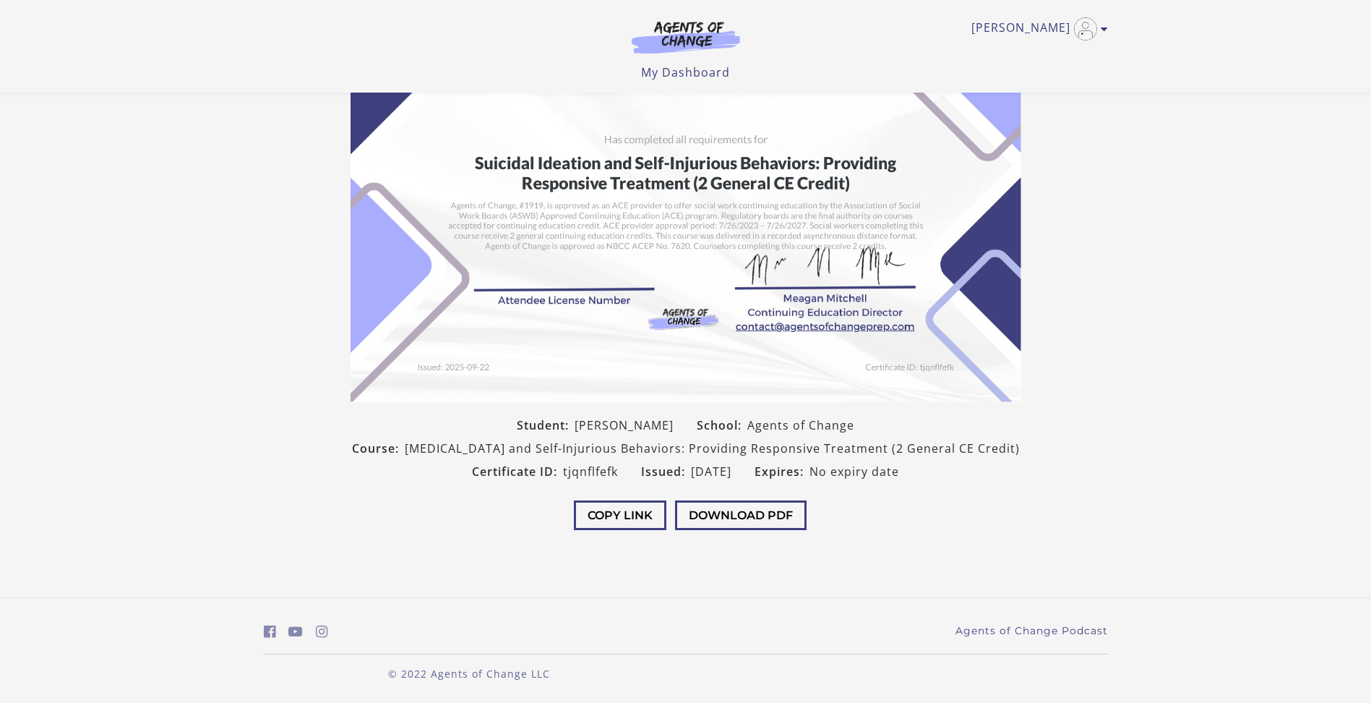
click at [700, 531] on div "Copy Link Download PDF" at bounding box center [686, 517] width 694 height 68
click at [708, 525] on button "Download PDF" at bounding box center [741, 515] width 132 height 30
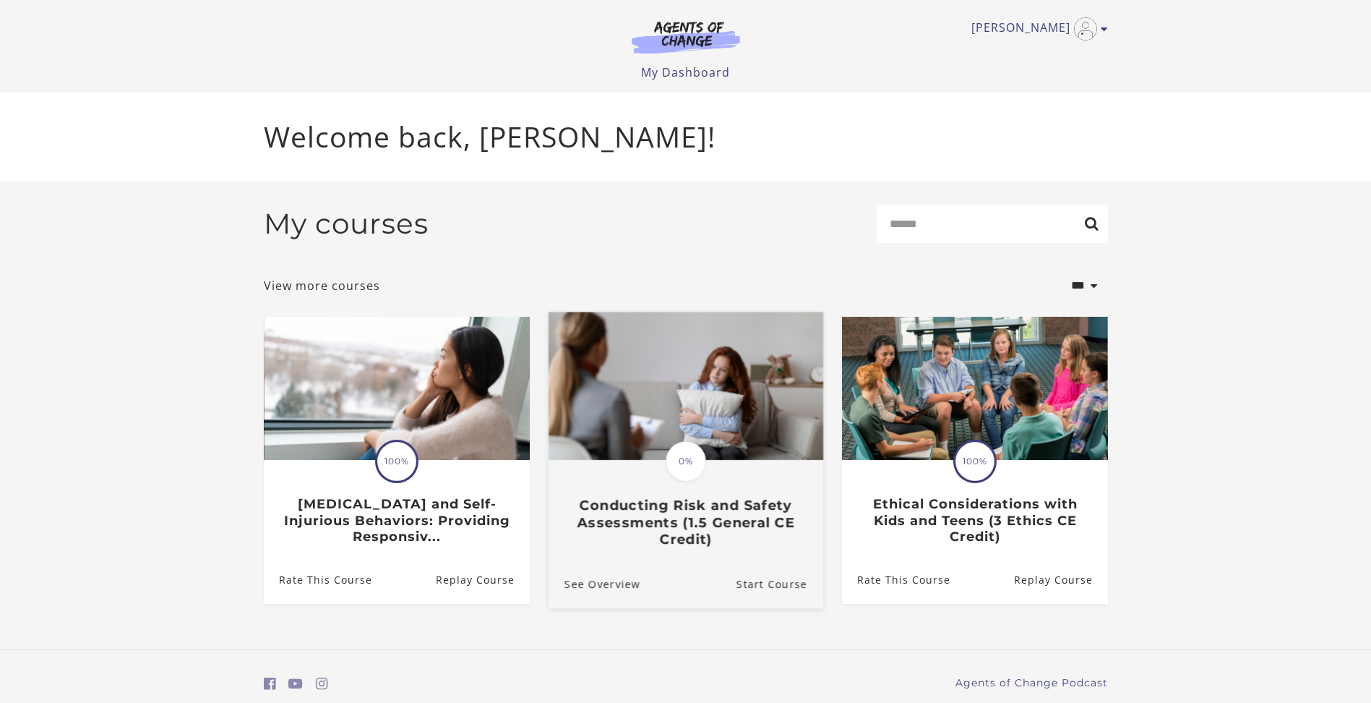
click at [726, 528] on h3 "Conducting Risk and Safety Assessments (1.5 General CE Credit)" at bounding box center [685, 522] width 243 height 51
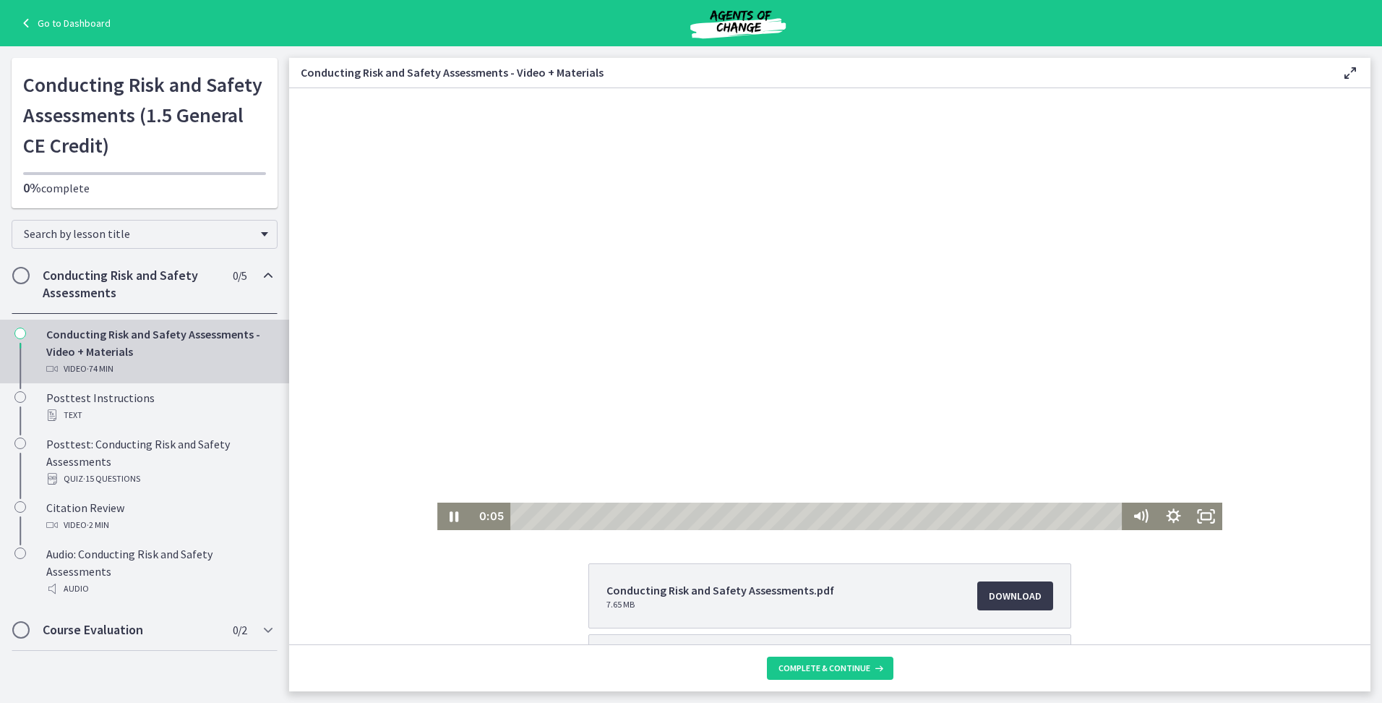
click at [794, 334] on div at bounding box center [829, 309] width 785 height 442
click at [519, 512] on div "0:00" at bounding box center [818, 515] width 599 height 27
